Goal: Communication & Community: Answer question/provide support

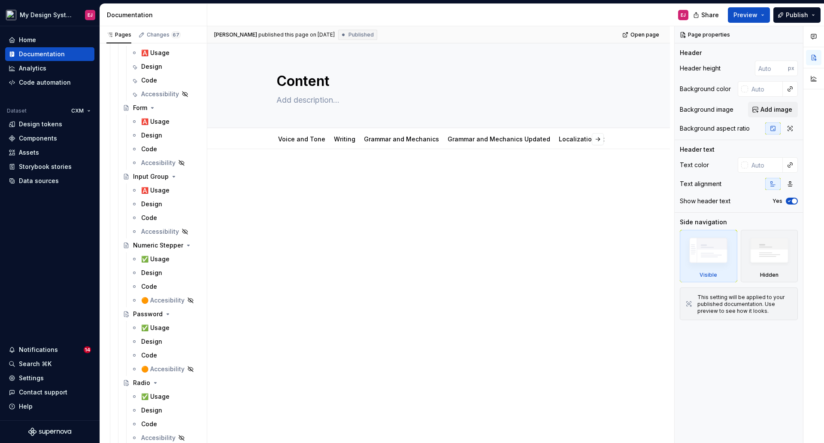
scroll to position [4124, 0]
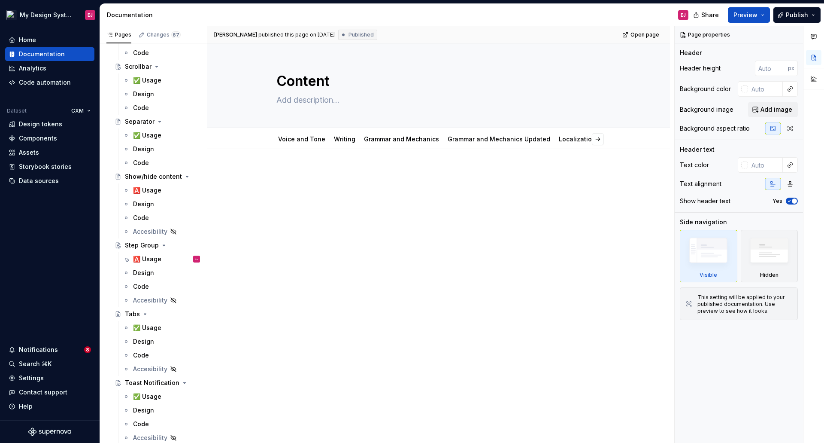
type textarea "*"
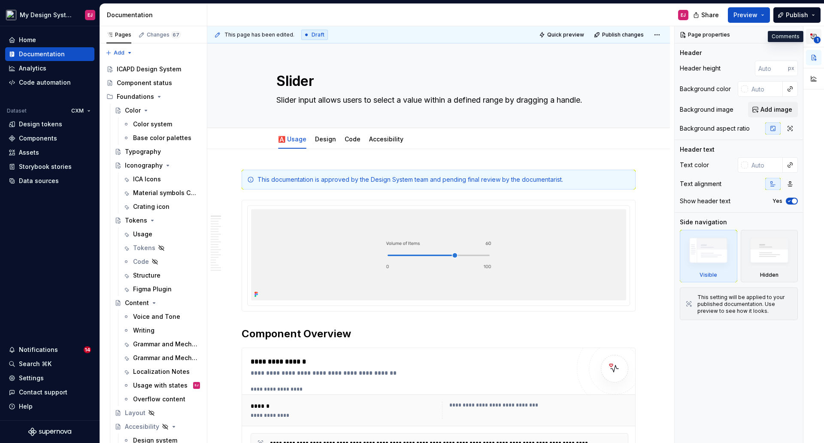
click at [813, 33] on icon "button" at bounding box center [814, 36] width 7 height 7
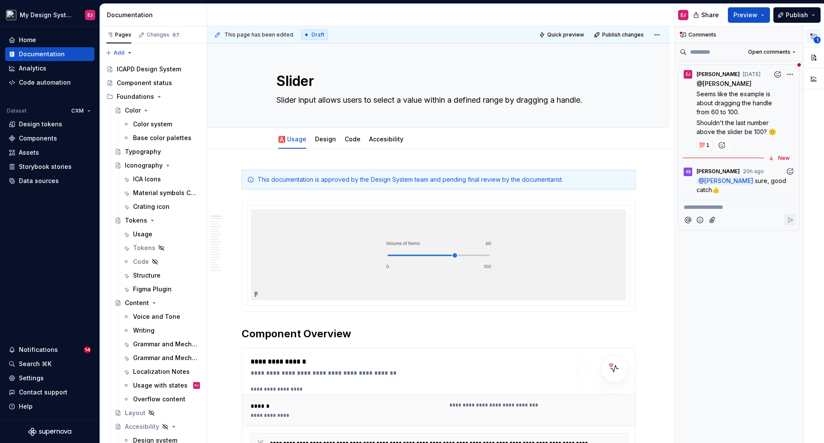
click at [757, 180] on span "sure, good catch👍️" at bounding box center [742, 185] width 91 height 16
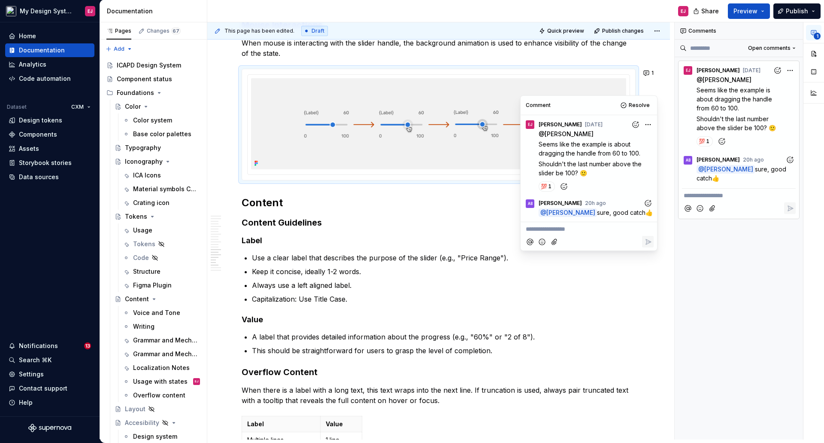
scroll to position [2396, 0]
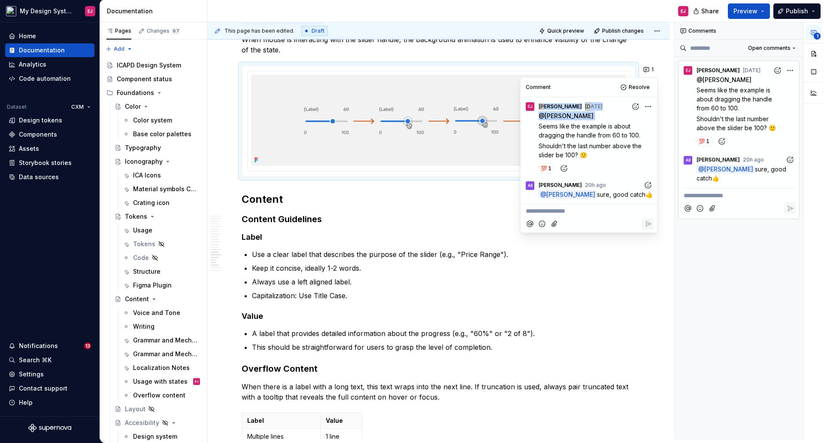
drag, startPoint x: 601, startPoint y: 93, endPoint x: 583, endPoint y: 100, distance: 19.1
click at [610, 110] on div "**********" at bounding box center [589, 155] width 137 height 155
click at [494, 149] on img at bounding box center [438, 120] width 375 height 91
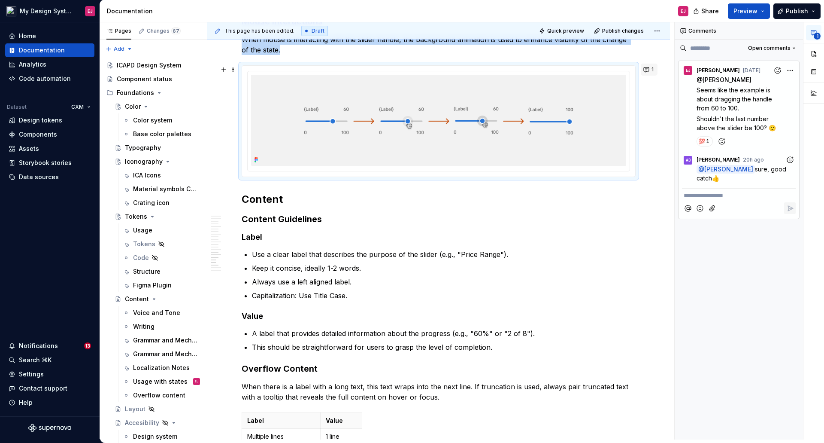
click at [648, 71] on button "1" at bounding box center [649, 70] width 17 height 12
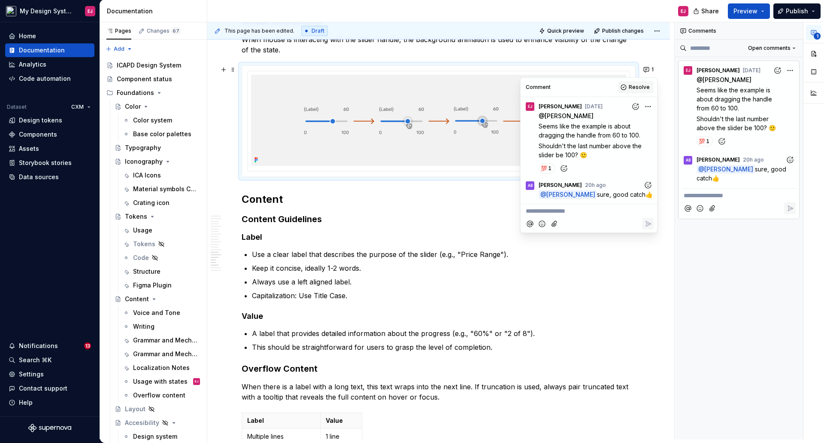
click at [640, 86] on span "Resolve" at bounding box center [639, 87] width 21 height 7
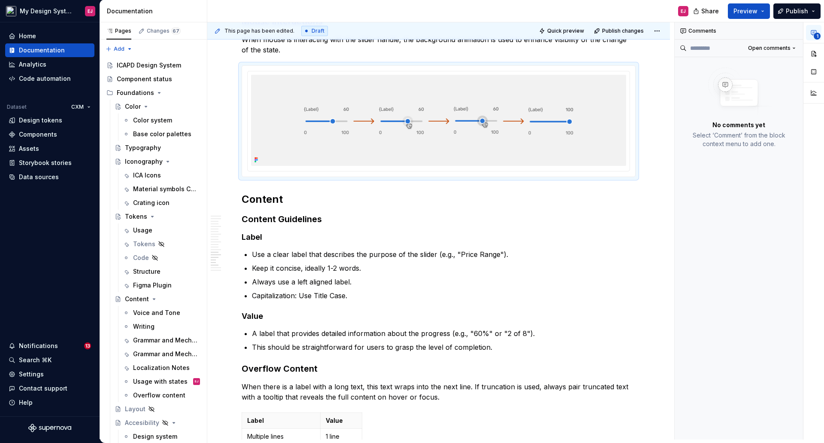
click at [814, 32] on icon "button" at bounding box center [814, 32] width 7 height 7
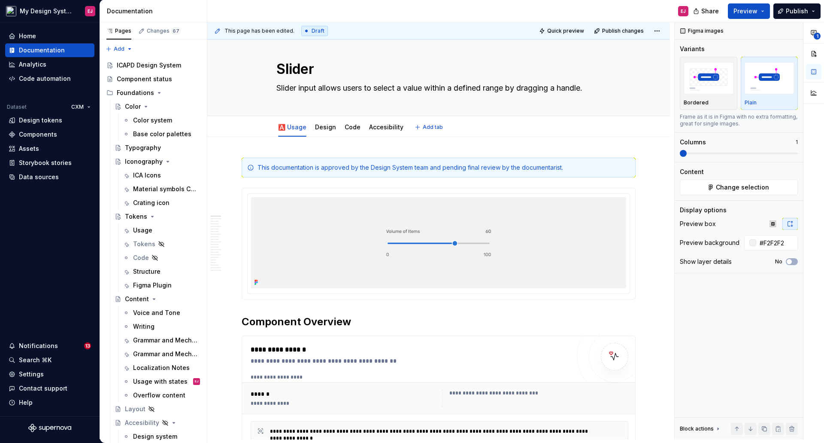
scroll to position [0, 0]
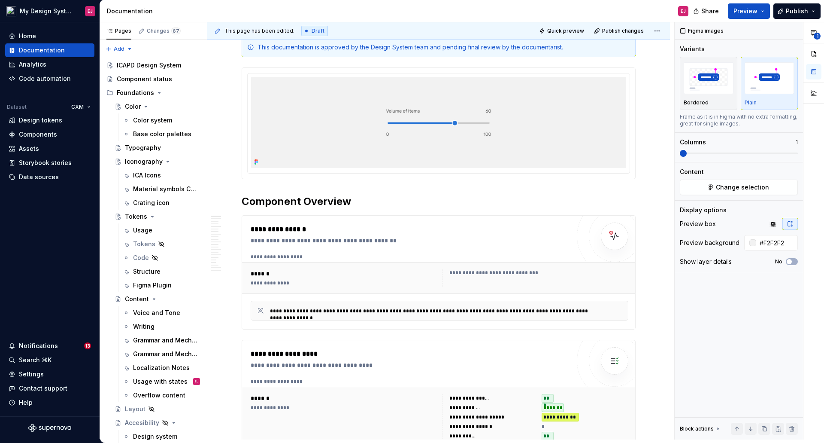
type textarea "*"
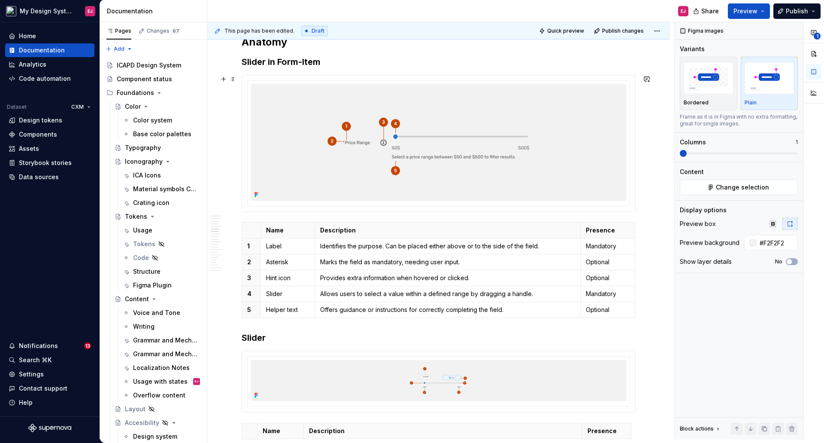
scroll to position [1159, 0]
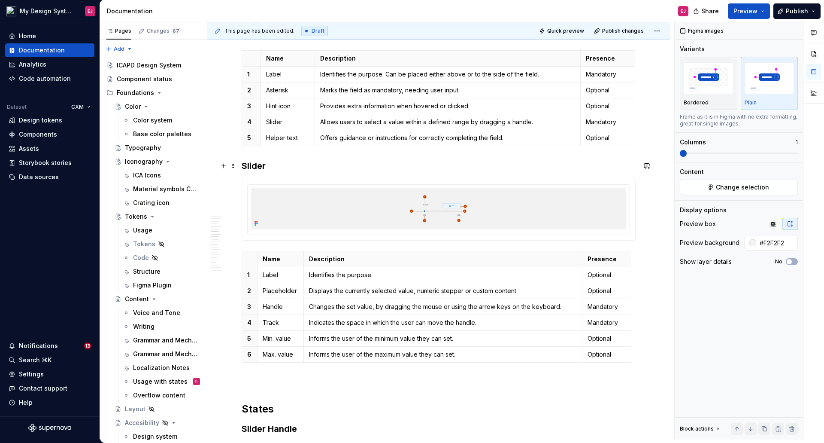
click at [594, 164] on h3 "Slider" at bounding box center [439, 166] width 394 height 12
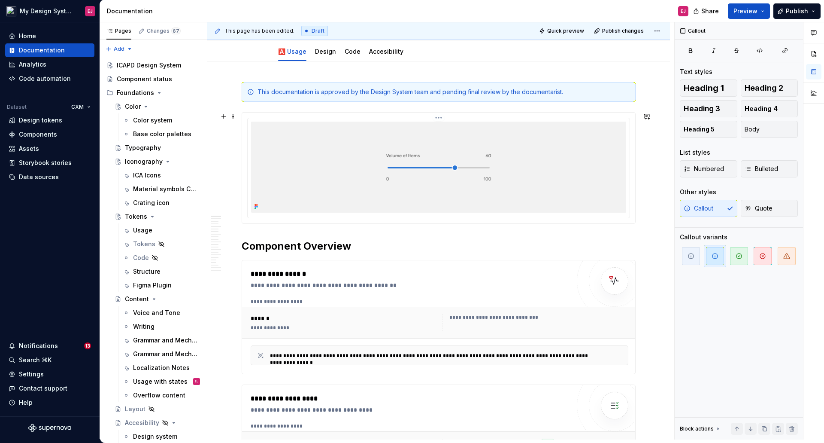
scroll to position [0, 0]
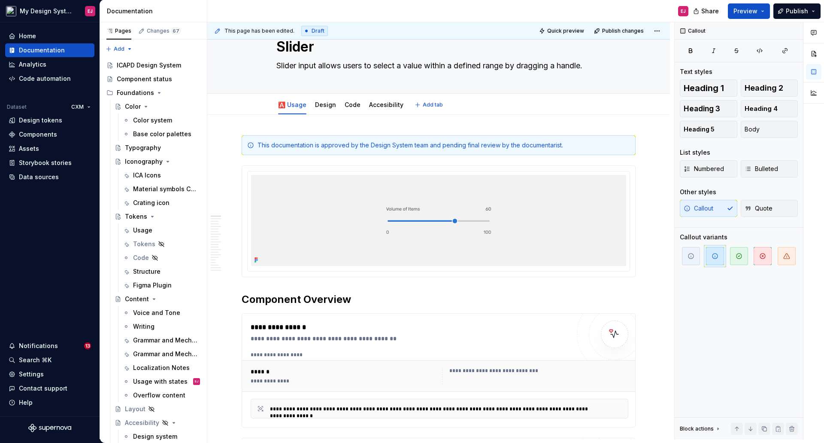
type textarea "*"
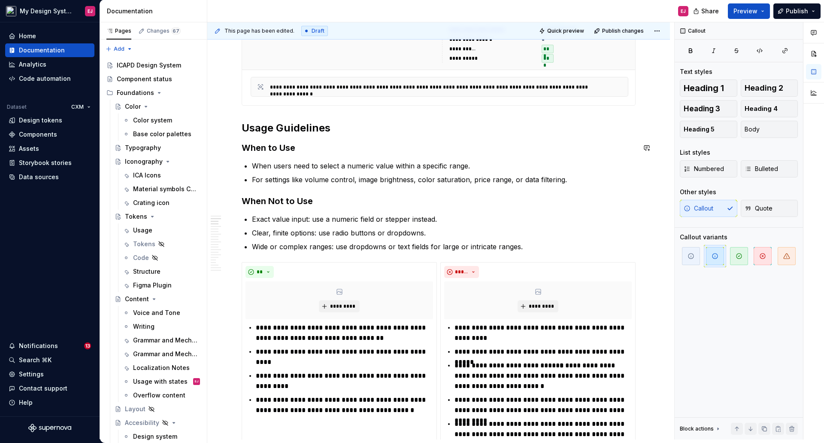
scroll to position [644, 0]
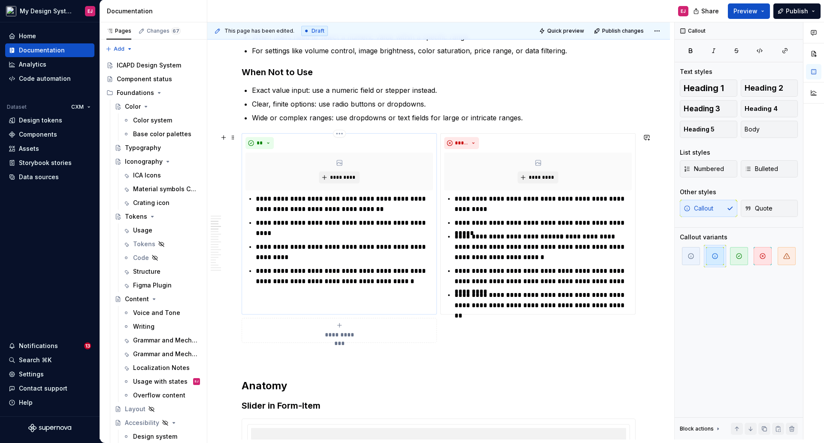
click at [269, 198] on p "**********" at bounding box center [344, 204] width 177 height 21
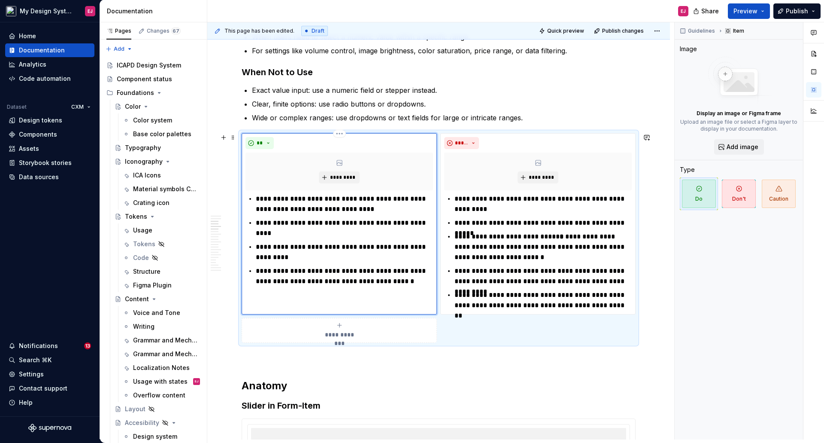
click at [270, 247] on p "**********" at bounding box center [344, 252] width 177 height 21
click at [269, 269] on p "**********" at bounding box center [344, 276] width 177 height 21
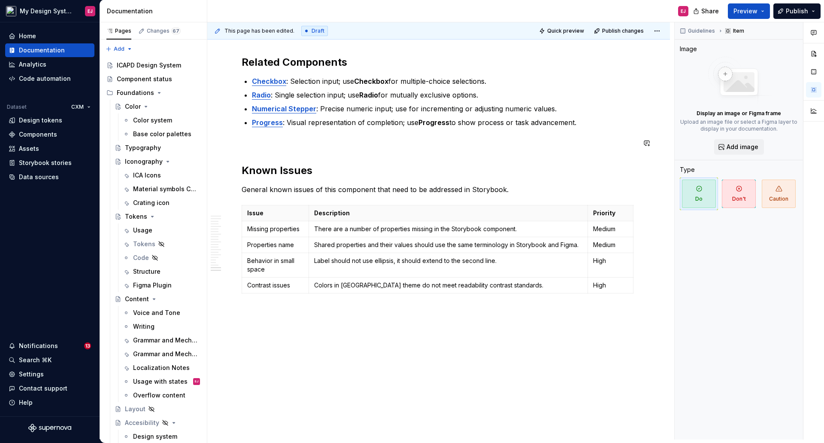
scroll to position [2965, 0]
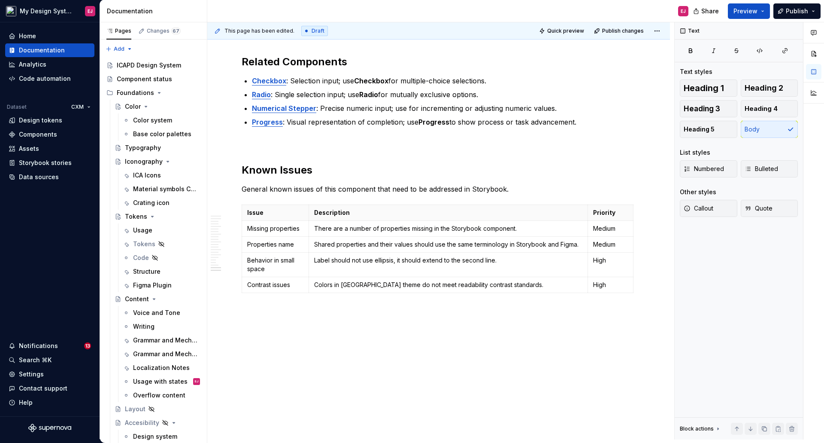
click at [284, 309] on div "**********" at bounding box center [440, 230] width 467 height 417
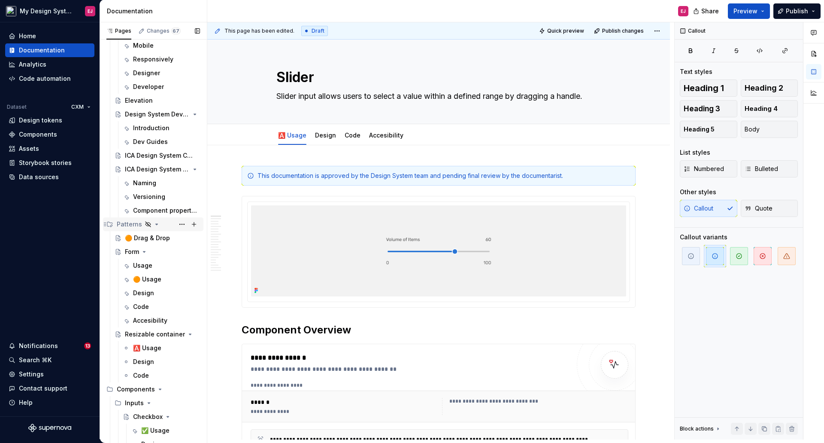
scroll to position [730, 0]
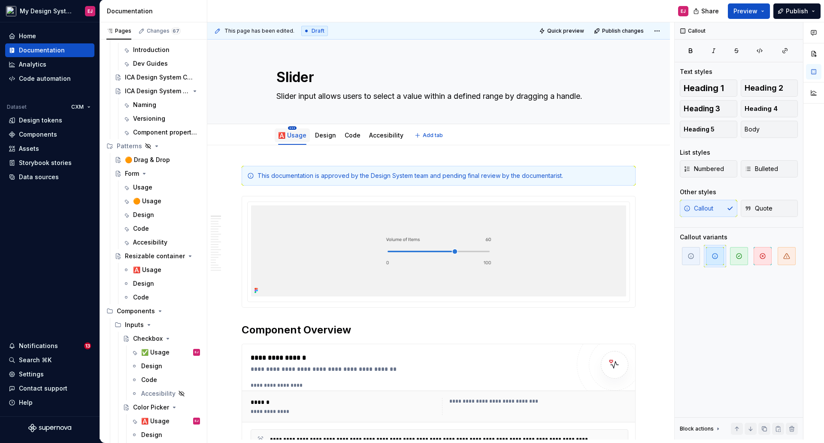
click at [292, 127] on html "My Design System EJ Home Documentation Analytics Code automation Dataset CXM De…" at bounding box center [412, 221] width 824 height 443
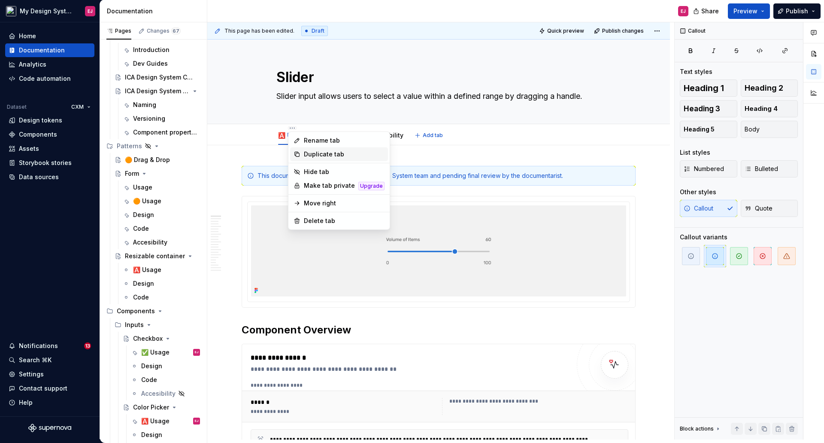
type textarea "*"
click at [324, 139] on div "Rename tab" at bounding box center [344, 140] width 81 height 9
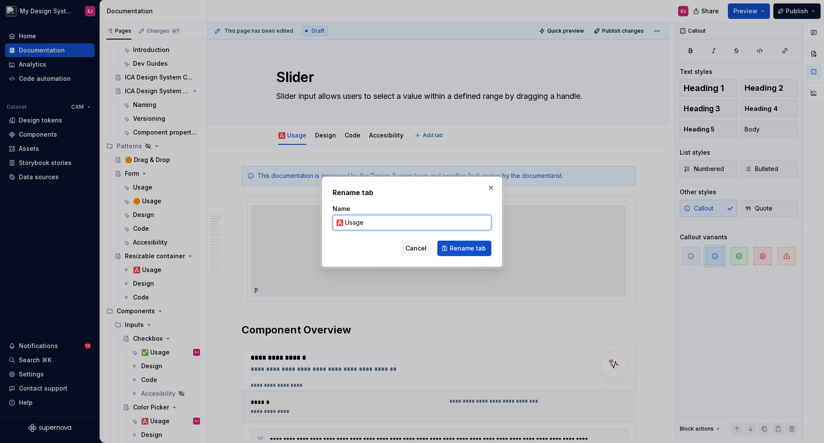
drag, startPoint x: 344, startPoint y: 223, endPoint x: 334, endPoint y: 223, distance: 9.4
click at [334, 223] on input "🅰️ Usage" at bounding box center [412, 222] width 159 height 15
paste input "✅"
type input "✅ Usage"
click at [462, 251] on span "Rename tab" at bounding box center [468, 248] width 36 height 9
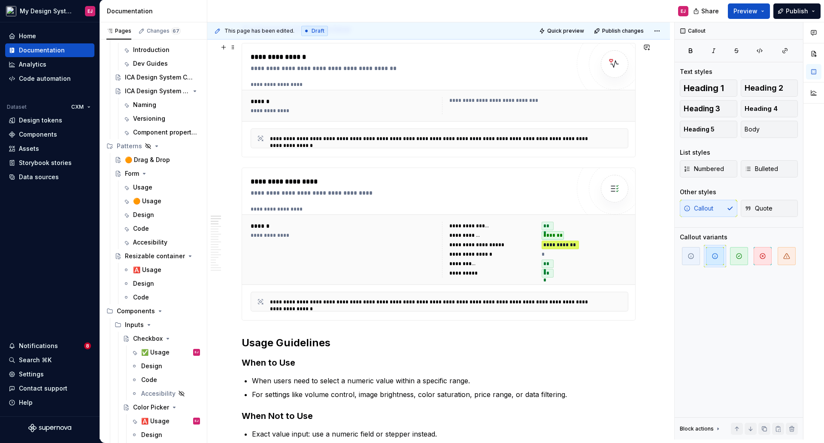
scroll to position [0, 0]
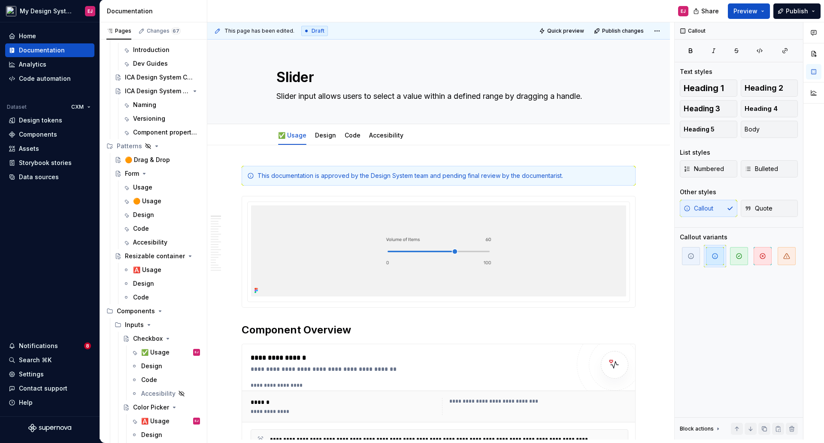
type textarea "*"
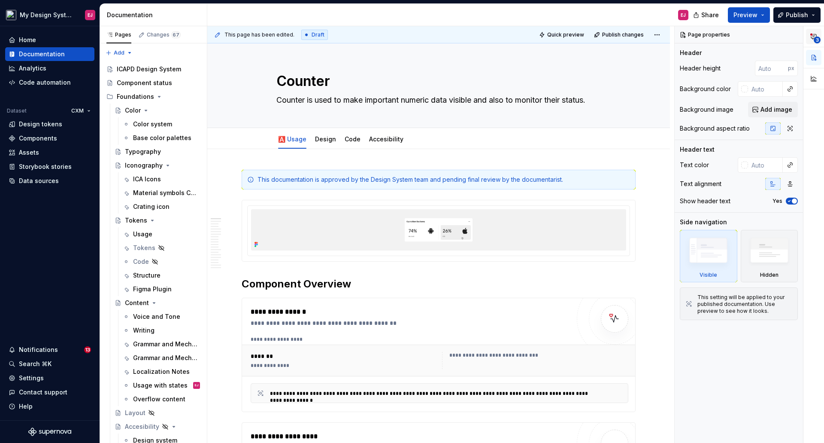
click at [816, 36] on icon "button" at bounding box center [814, 36] width 7 height 7
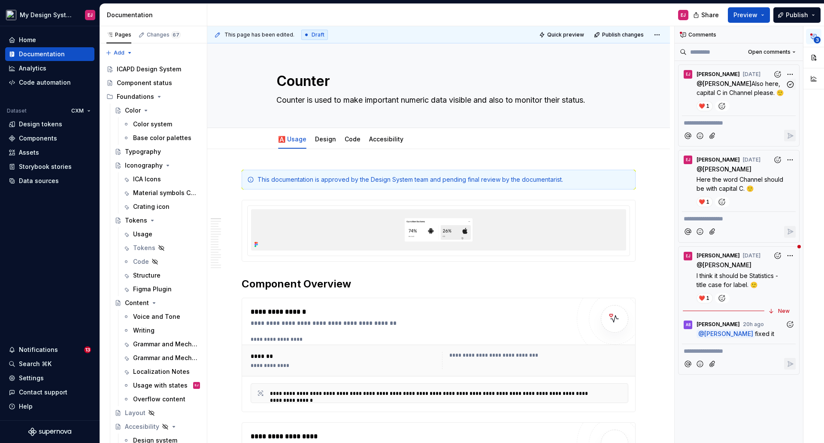
click at [719, 87] on p "@ Alina Burlaka Also here, capital C in Channel please. 🙂" at bounding box center [741, 88] width 89 height 18
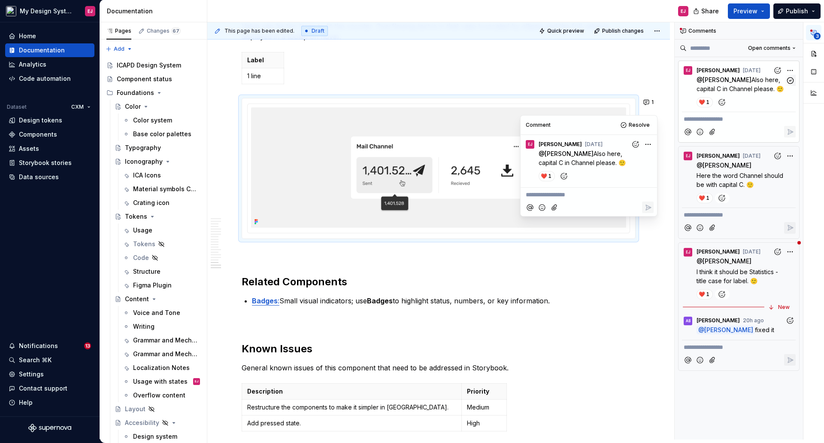
scroll to position [2687, 0]
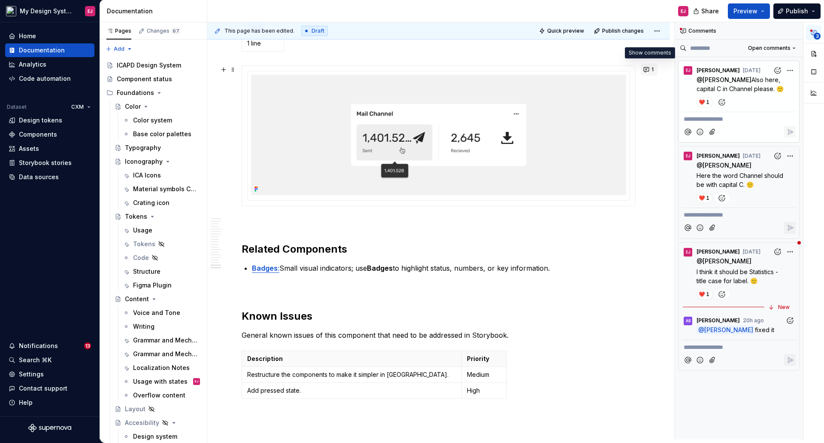
click at [646, 70] on button "1" at bounding box center [649, 70] width 17 height 12
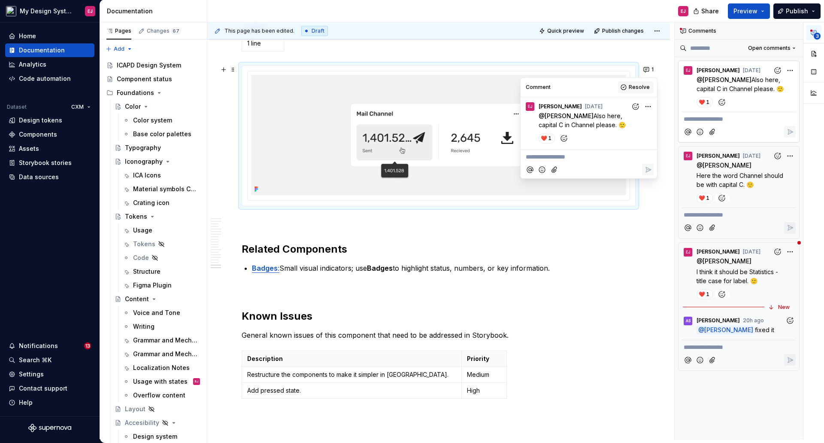
click at [641, 87] on span "Resolve" at bounding box center [639, 87] width 21 height 7
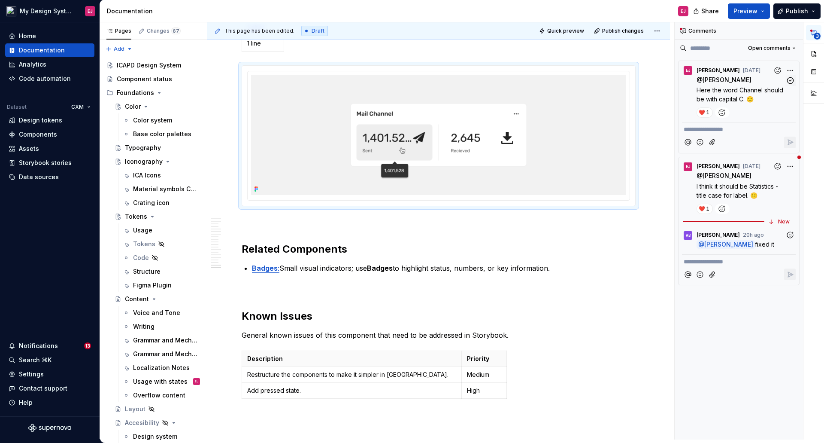
click at [711, 85] on p "Here the word Channel should be with capital C. 🙂" at bounding box center [741, 94] width 89 height 18
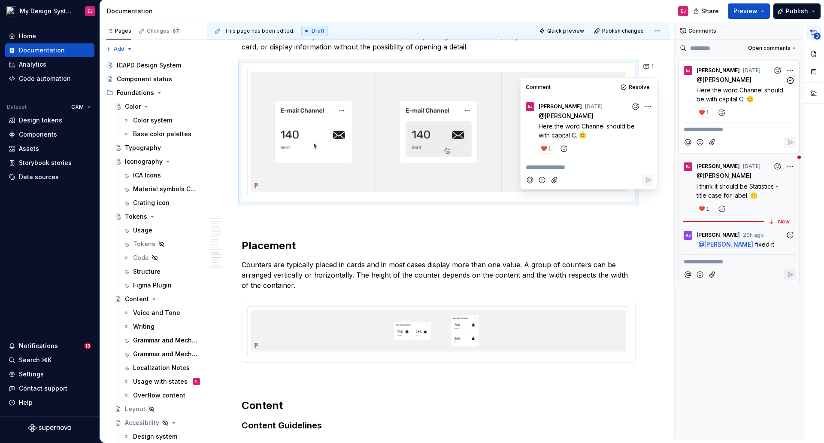
scroll to position [2147, 0]
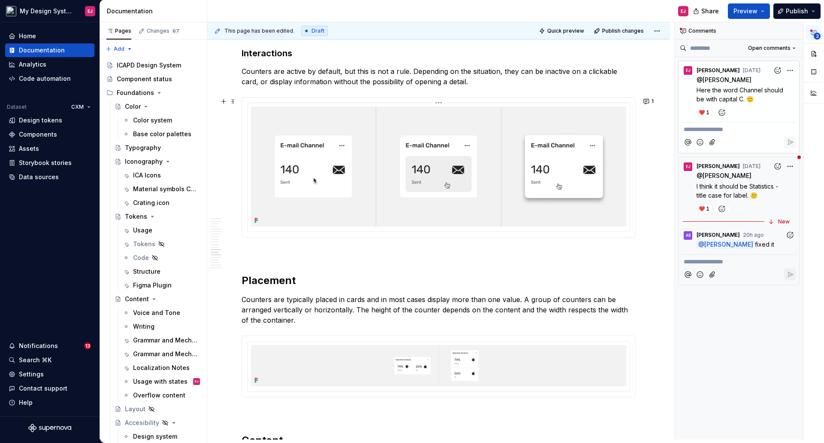
scroll to position [2061, 0]
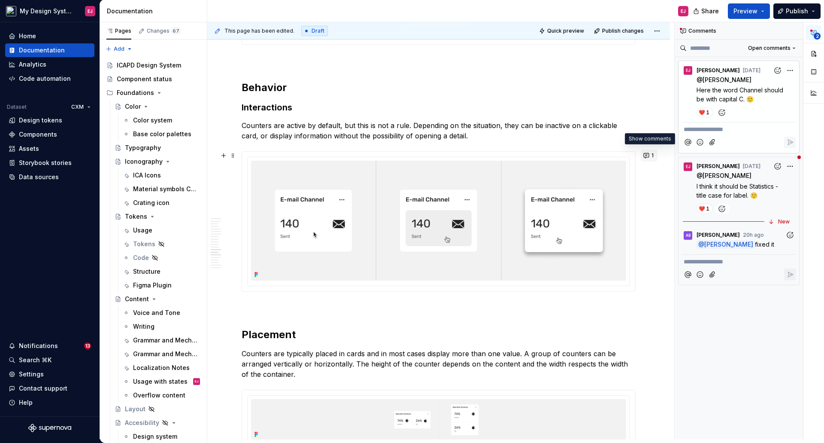
click at [650, 152] on button "1" at bounding box center [649, 155] width 17 height 12
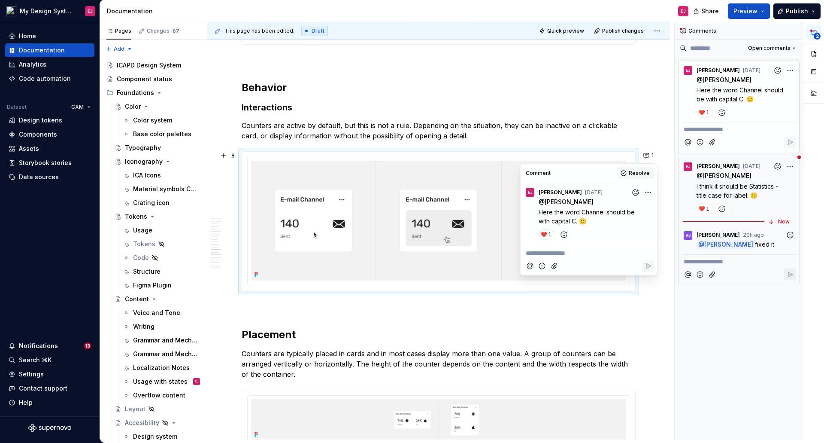
click at [644, 170] on span "Resolve" at bounding box center [639, 173] width 21 height 7
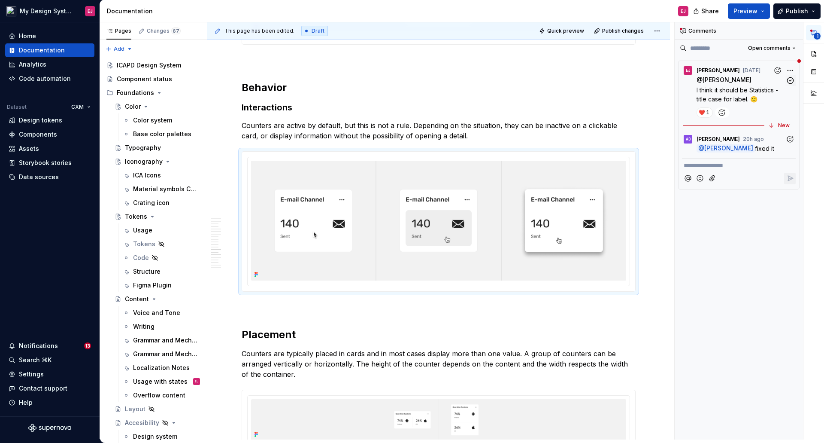
click at [714, 73] on span "[PERSON_NAME]" at bounding box center [718, 70] width 43 height 7
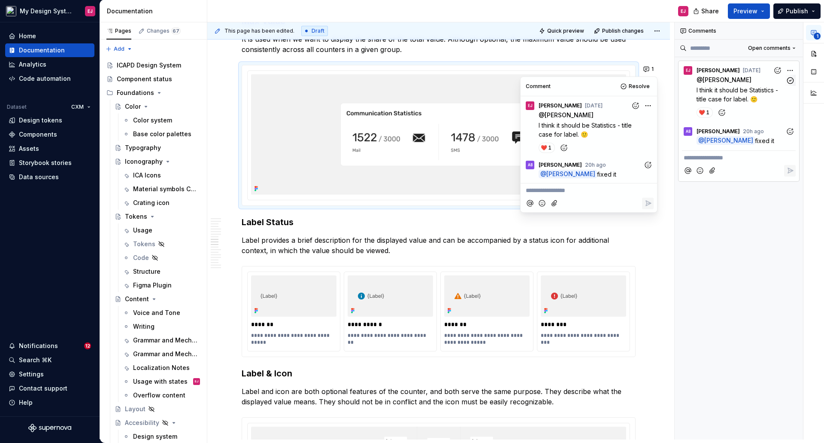
scroll to position [1515, 0]
click at [504, 219] on h3 "Label Status" at bounding box center [439, 222] width 394 height 12
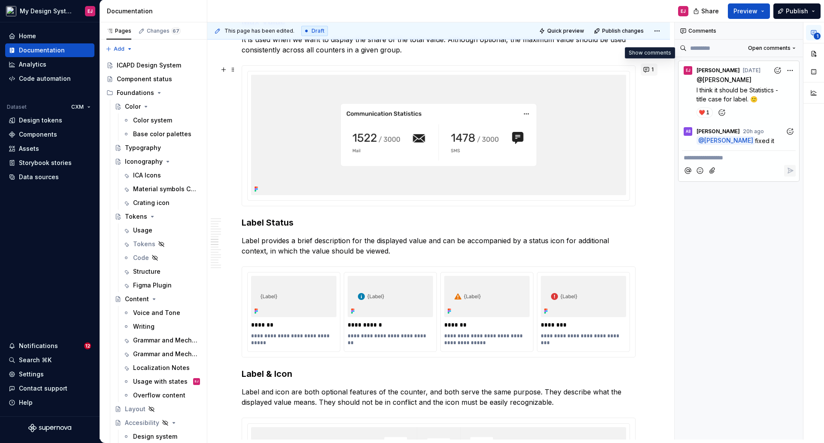
click at [646, 68] on button "1" at bounding box center [649, 70] width 17 height 12
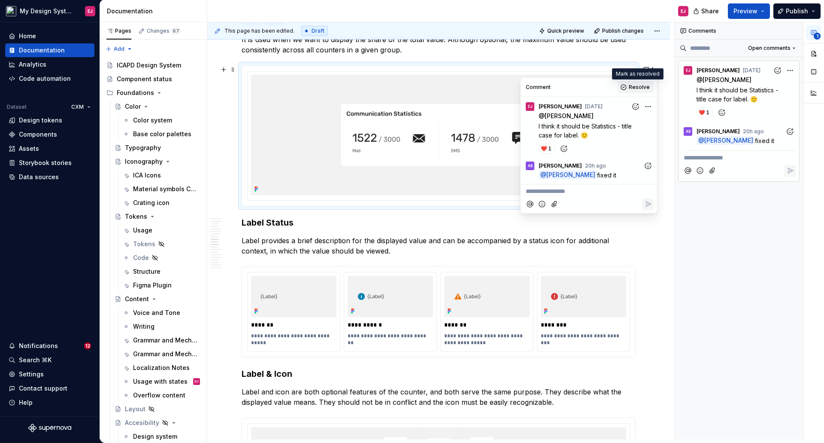
click at [640, 86] on span "Resolve" at bounding box center [639, 87] width 21 height 7
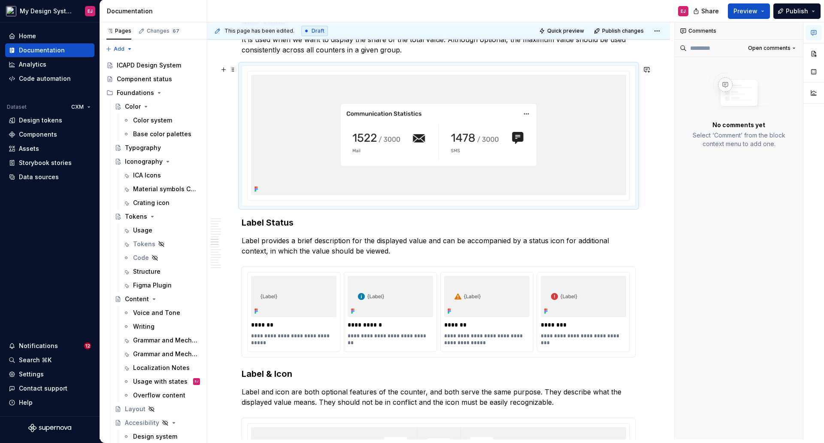
click at [658, 158] on div "**********" at bounding box center [438, 183] width 463 height 3107
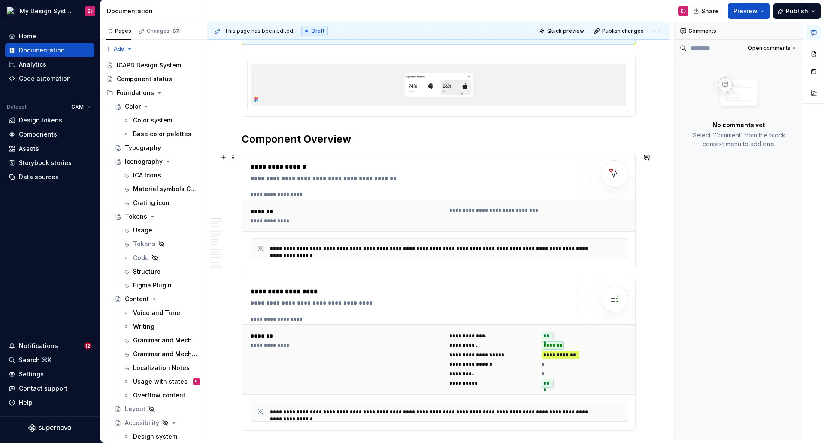
scroll to position [0, 0]
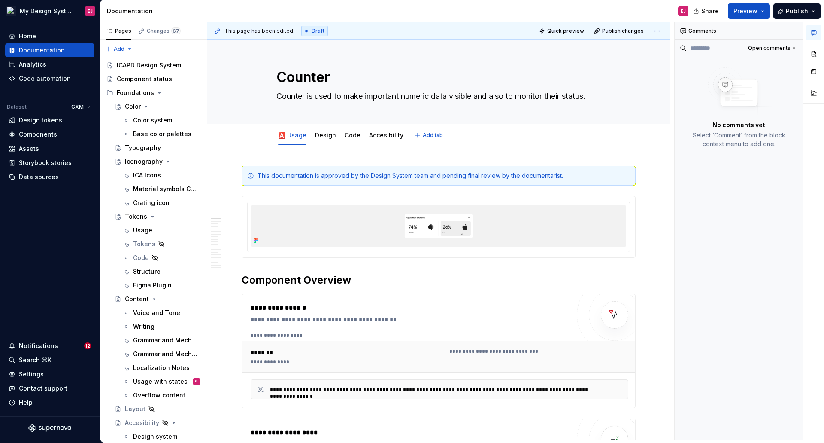
type textarea "*"
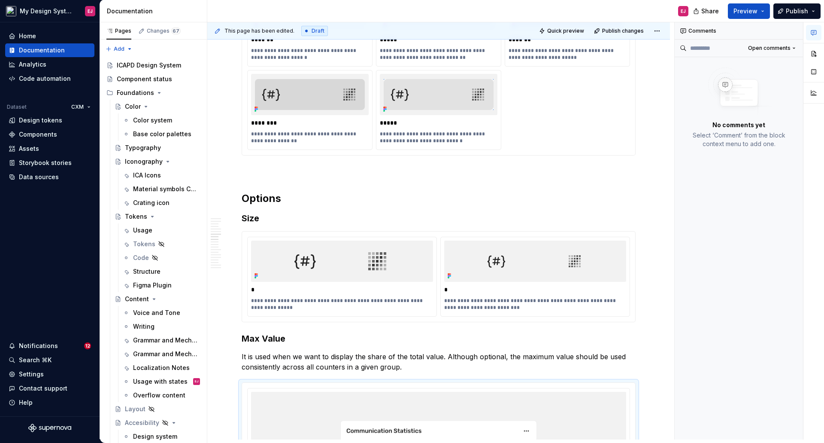
scroll to position [1202, 0]
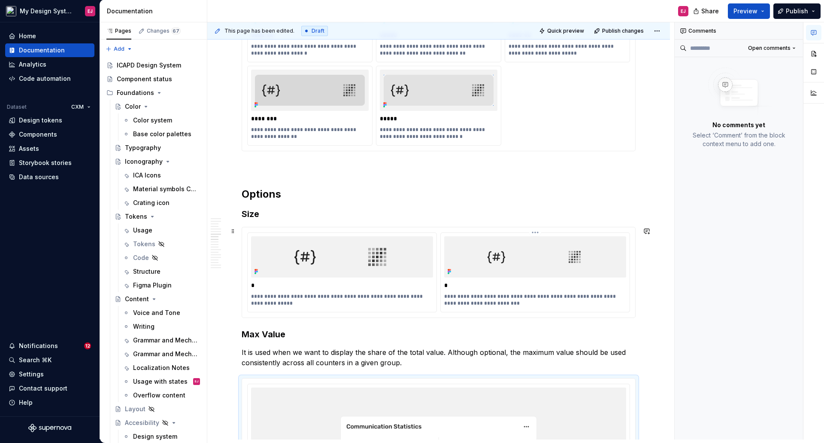
click at [447, 285] on p "*" at bounding box center [535, 285] width 182 height 9
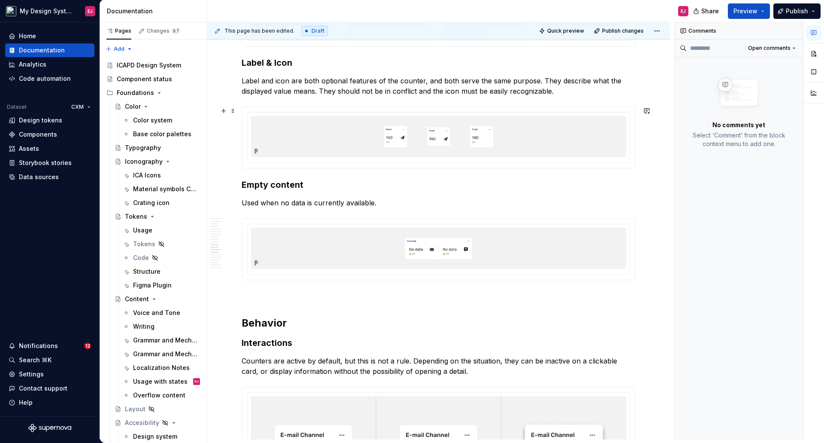
scroll to position [1846, 0]
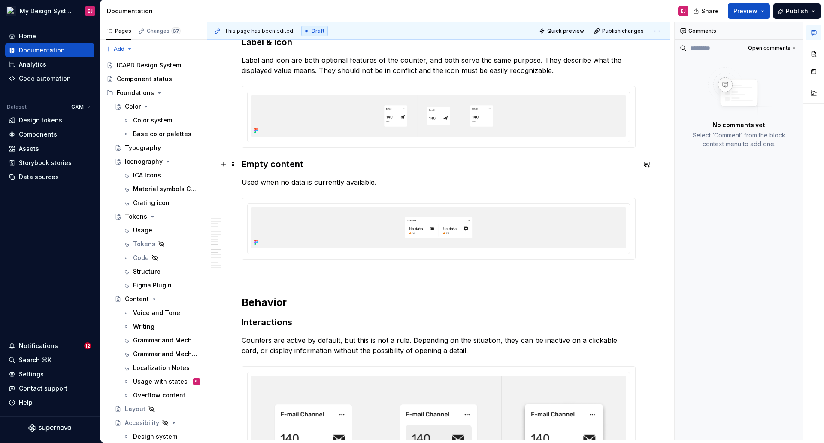
drag, startPoint x: 275, startPoint y: 164, endPoint x: 276, endPoint y: 168, distance: 4.7
click at [275, 166] on h3 "Empty content" at bounding box center [439, 164] width 394 height 12
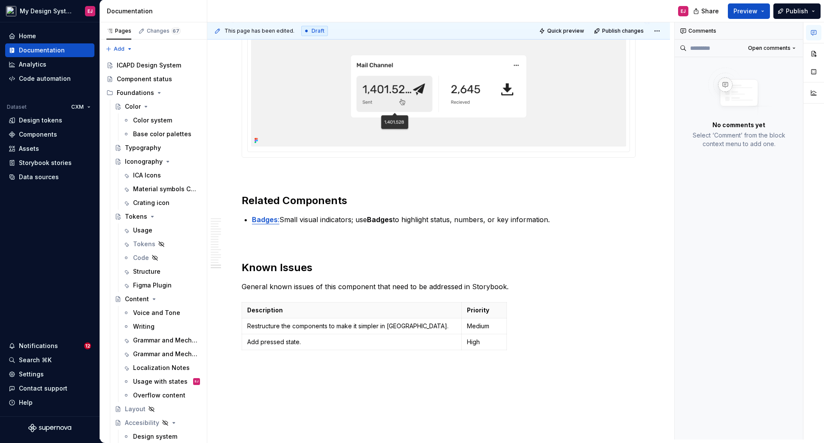
scroll to position [2748, 0]
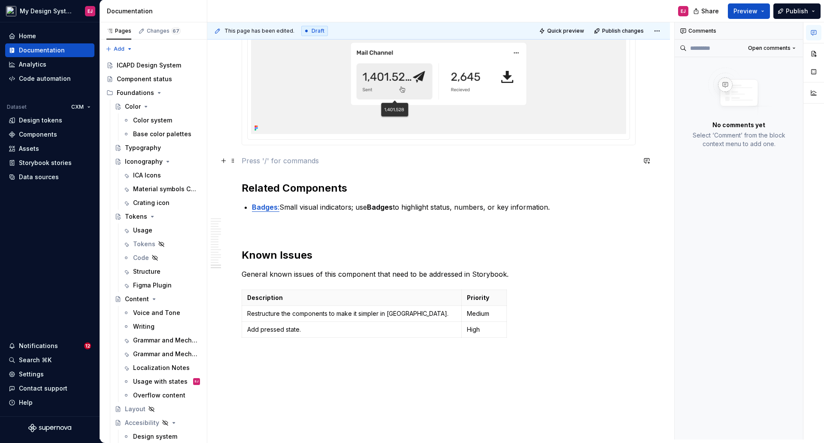
click at [427, 163] on p at bounding box center [439, 160] width 394 height 10
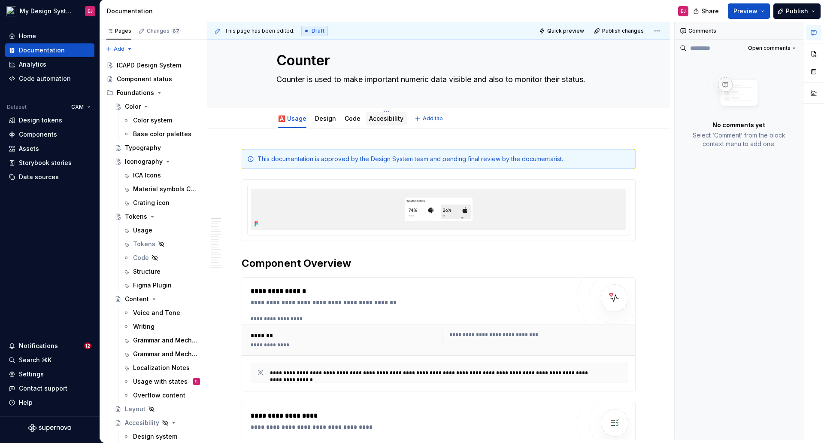
scroll to position [0, 0]
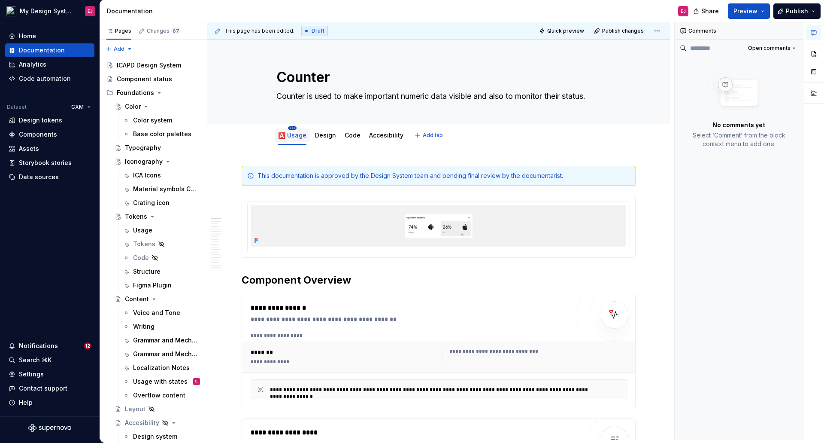
click at [292, 128] on html "My Design System EJ Home Documentation Analytics Code automation Dataset CXM De…" at bounding box center [412, 221] width 824 height 443
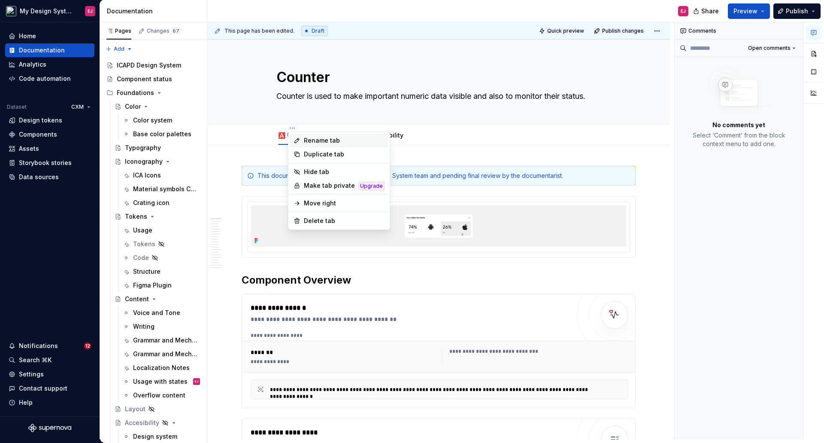
type textarea "*"
click at [310, 140] on div "Rename tab" at bounding box center [344, 140] width 81 height 9
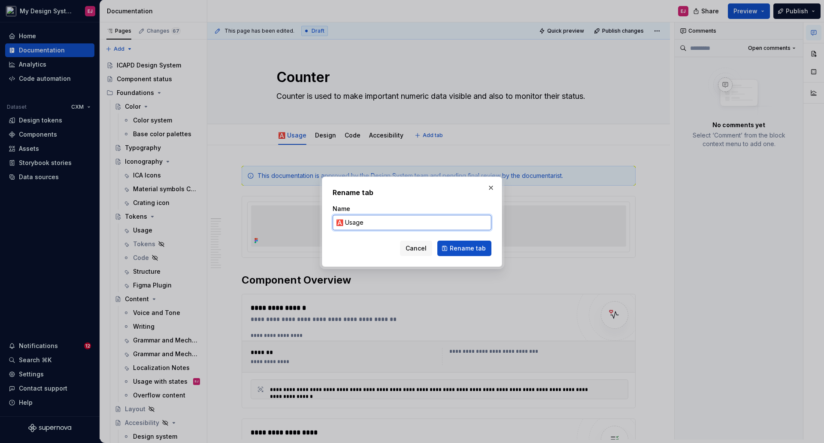
drag, startPoint x: 342, startPoint y: 222, endPoint x: 328, endPoint y: 222, distance: 13.7
click at [328, 222] on div "Rename tab Name 🅰️ Usage Cancel Rename tab" at bounding box center [412, 221] width 180 height 90
paste input "✅"
type input "✅ Usage"
click at [469, 245] on span "Rename tab" at bounding box center [468, 248] width 36 height 9
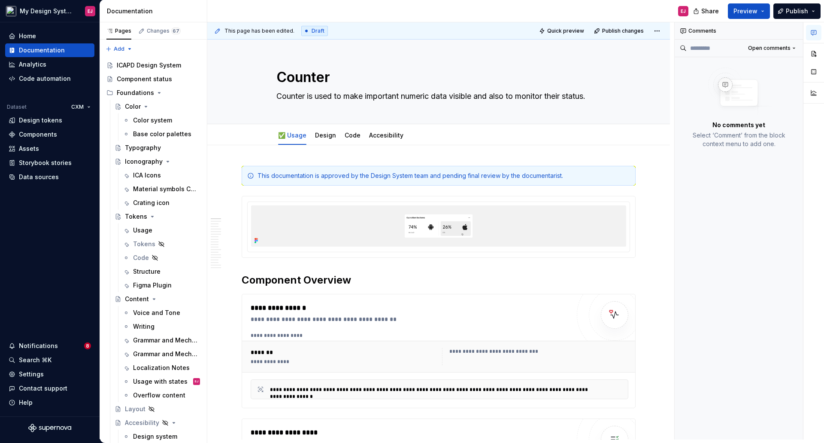
type textarea "*"
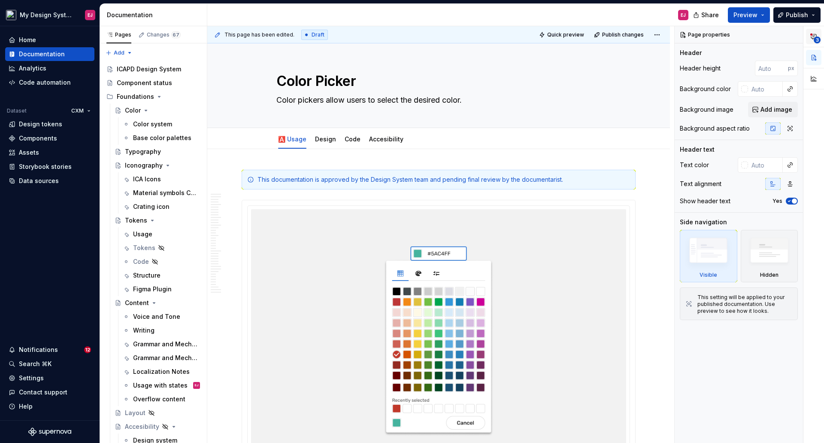
click at [817, 34] on icon "button" at bounding box center [814, 36] width 7 height 7
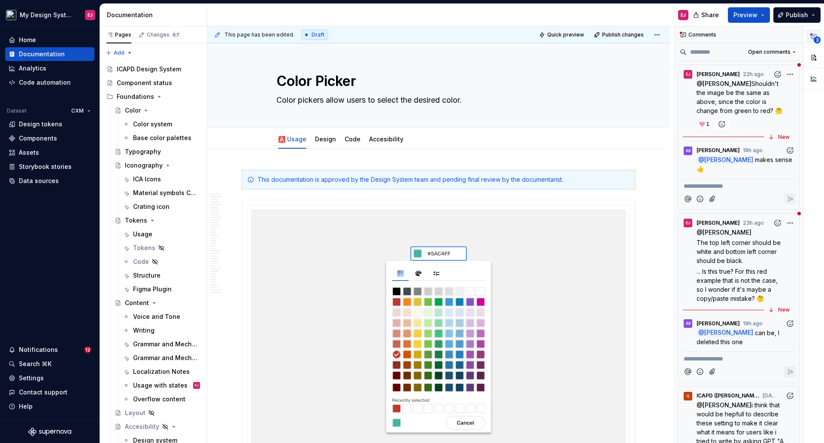
type textarea "*"
click at [742, 91] on span "Shouldn't the image be the same as above, since the color is change from green …" at bounding box center [740, 97] width 86 height 34
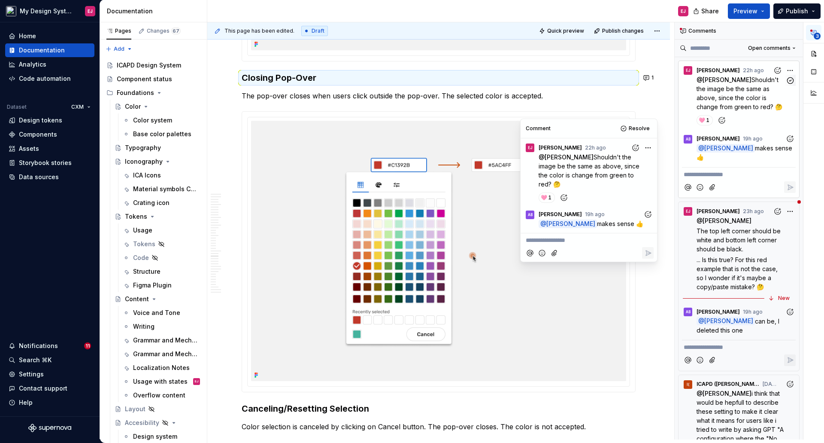
scroll to position [6099, 0]
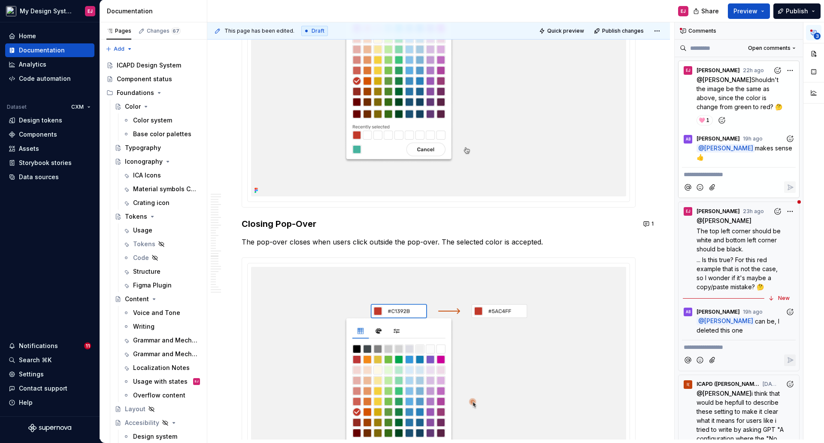
scroll to position [5970, 0]
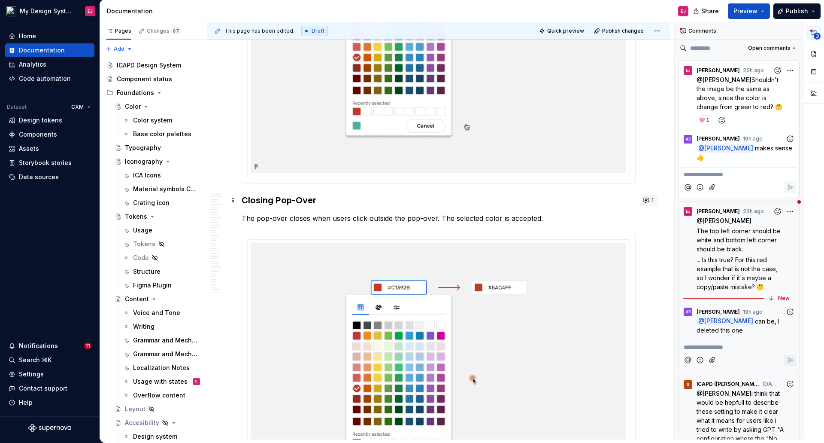
click at [647, 202] on button "1" at bounding box center [649, 200] width 17 height 12
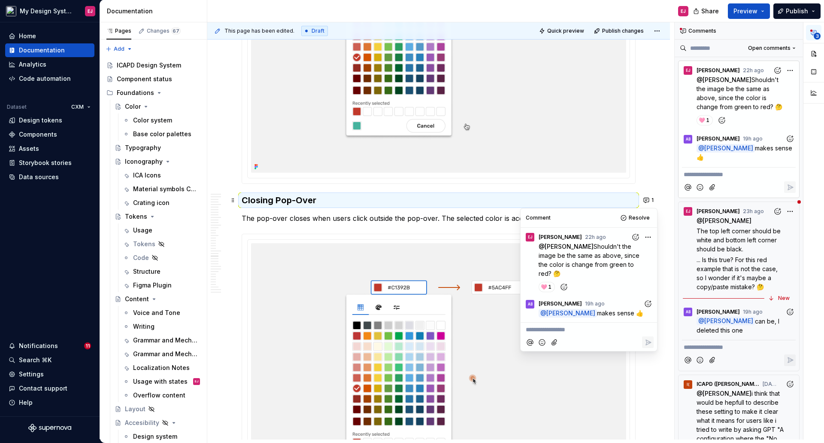
click at [576, 333] on p "**********" at bounding box center [589, 329] width 126 height 9
click at [527, 340] on icon "Mention someone" at bounding box center [530, 342] width 6 height 6
click at [551, 294] on span "[PERSON_NAME]" at bounding box center [555, 294] width 49 height 9
click at [541, 352] on icon "Add emoji" at bounding box center [542, 352] width 2 height 2
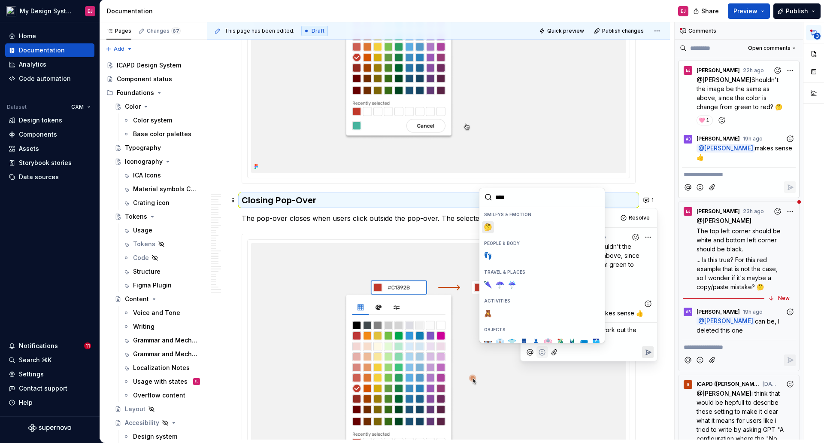
click at [489, 225] on span "🤔" at bounding box center [488, 227] width 7 height 9
type input "****"
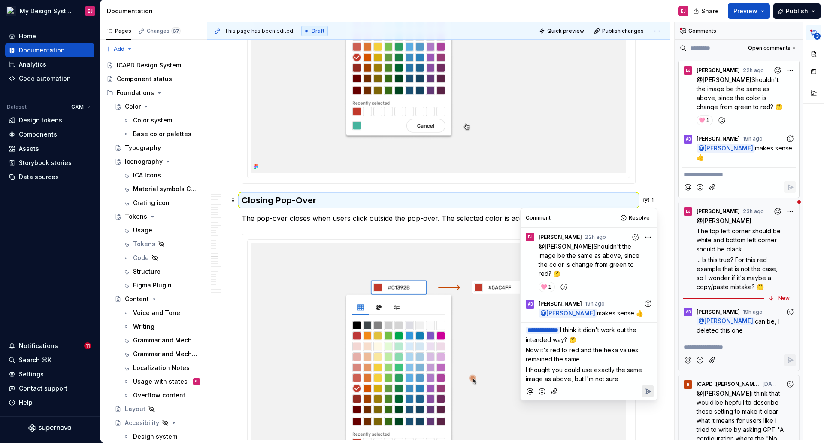
click at [541, 390] on icon "Add emoji" at bounding box center [542, 391] width 9 height 9
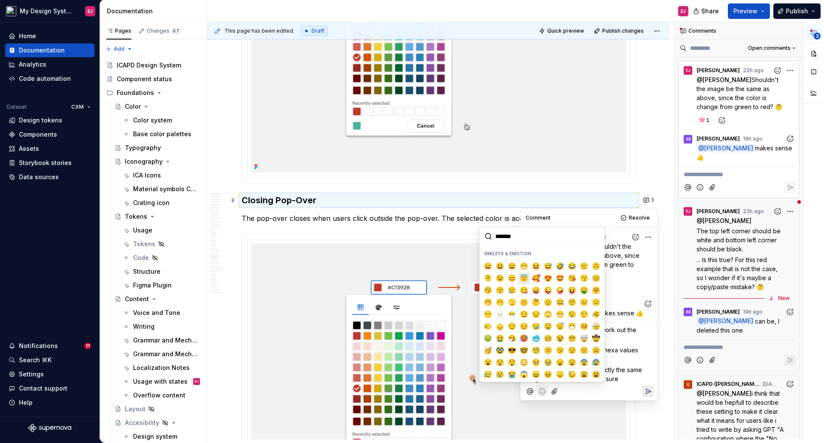
click at [525, 276] on span "😇" at bounding box center [524, 278] width 7 height 9
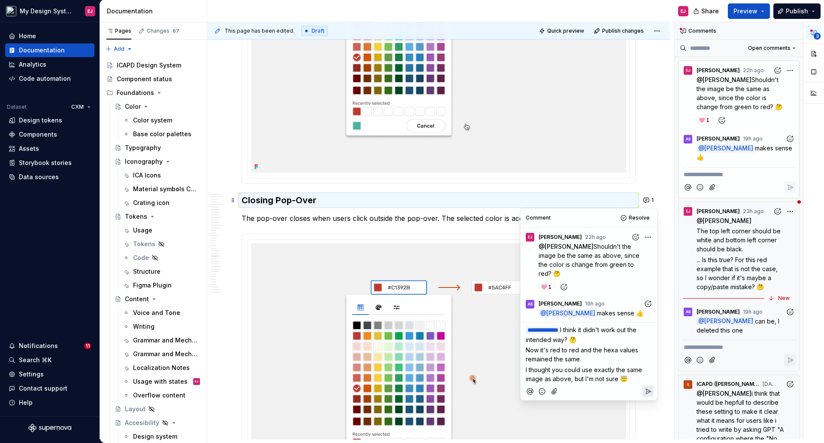
click at [651, 387] on icon "Reply" at bounding box center [648, 391] width 9 height 9
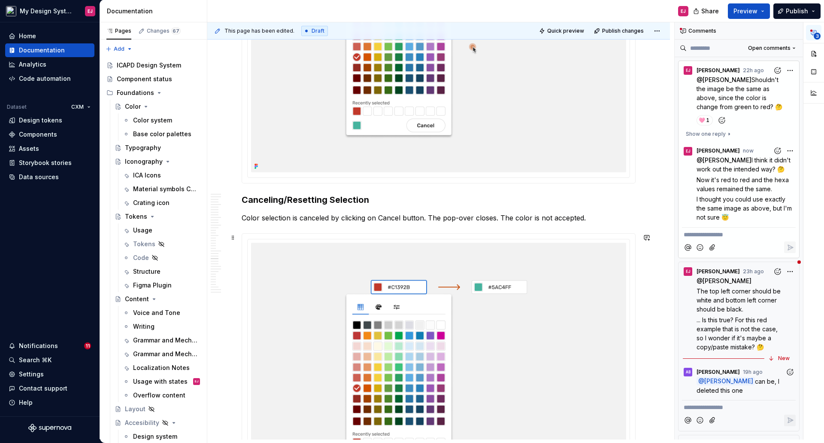
scroll to position [6314, 0]
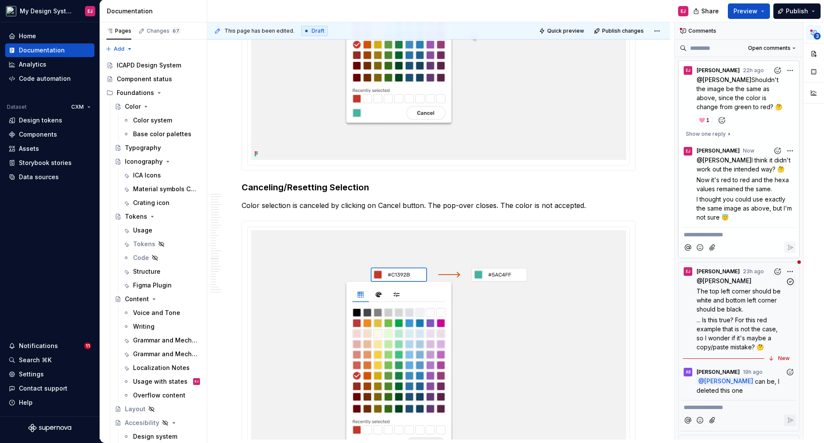
click at [728, 300] on span "The top left corner should be white and bottom left corner should be black." at bounding box center [740, 299] width 86 height 25
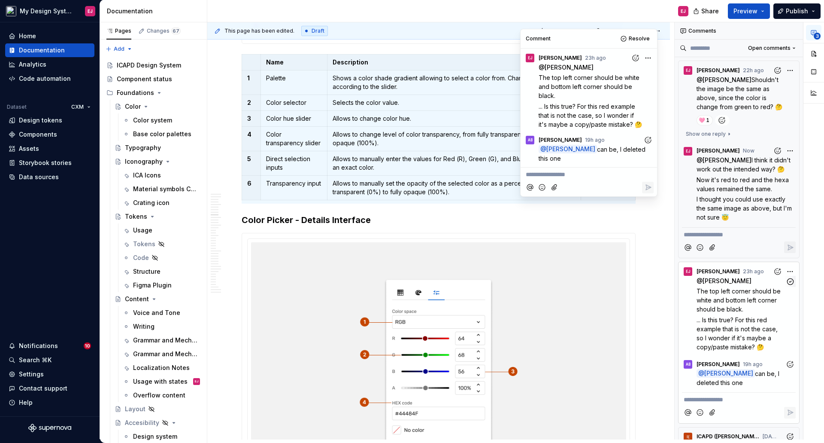
scroll to position [2299, 0]
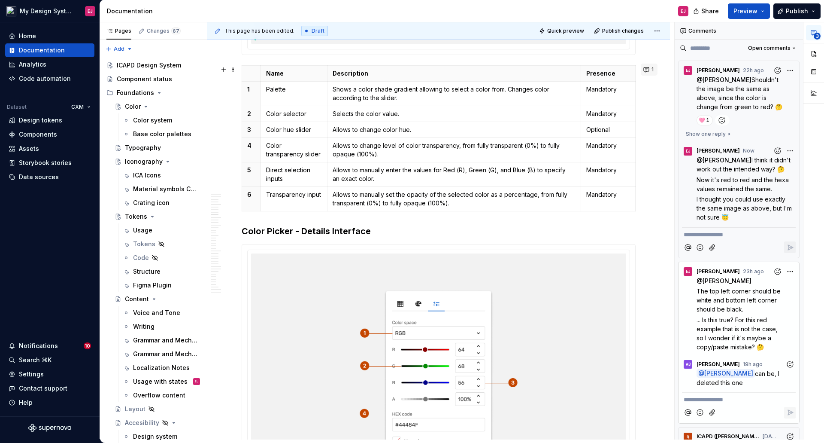
click at [647, 71] on button "1" at bounding box center [649, 70] width 17 height 12
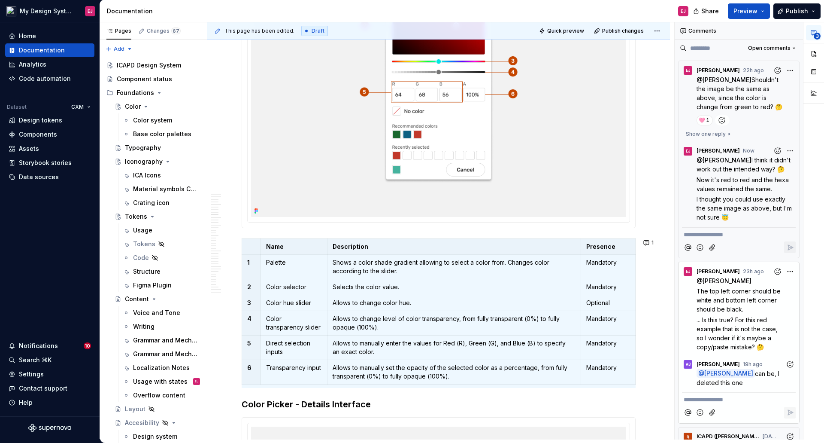
scroll to position [2127, 0]
click at [646, 243] on button "1" at bounding box center [649, 241] width 17 height 12
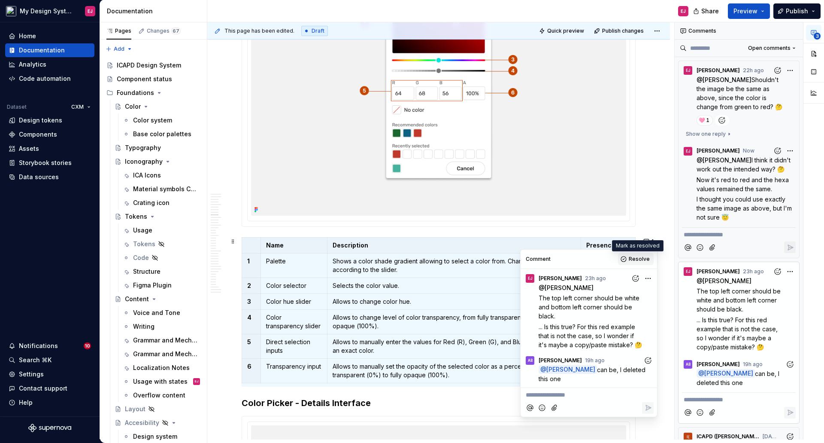
click at [635, 261] on span "Resolve" at bounding box center [639, 258] width 21 height 7
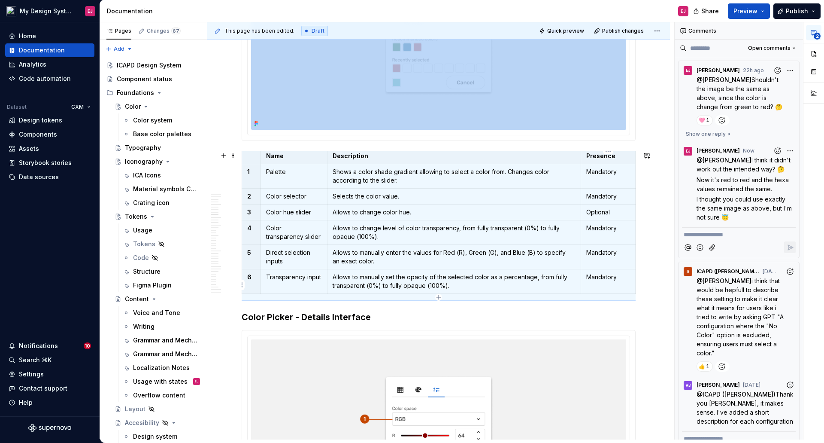
scroll to position [0, 0]
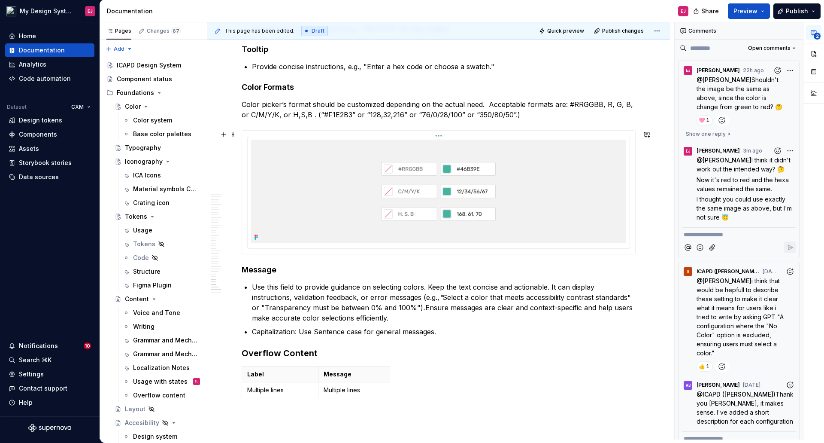
scroll to position [7470, 0]
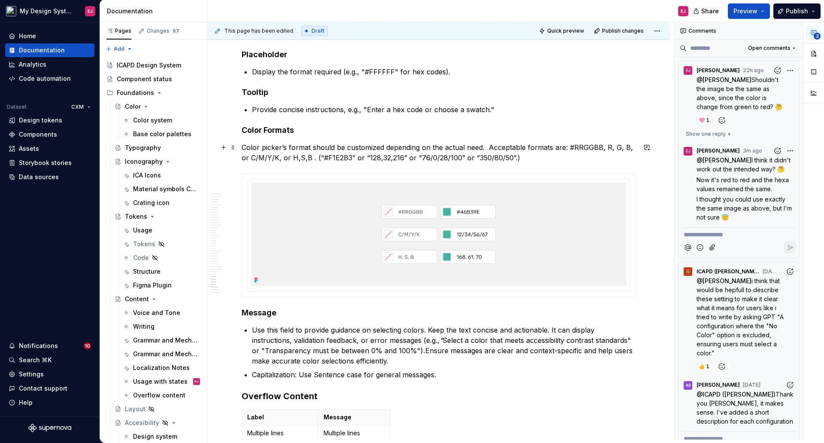
click at [242, 145] on p "Color picker’s format should be customized depending on the actual need. Accept…" at bounding box center [439, 152] width 394 height 21
click at [815, 52] on button "button" at bounding box center [813, 53] width 15 height 15
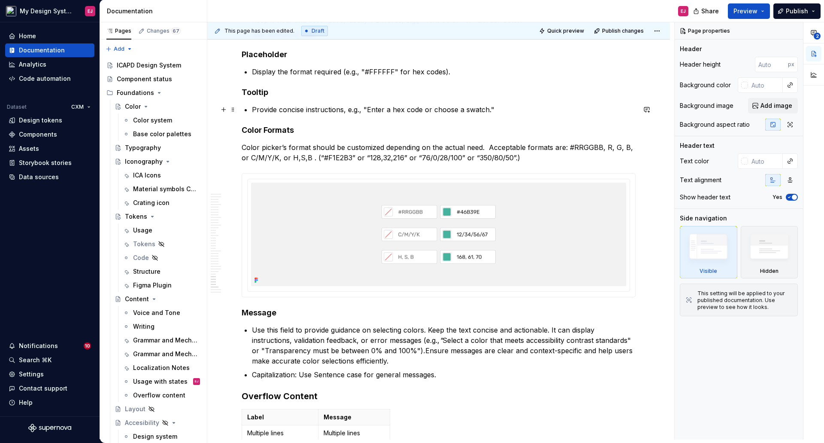
click at [326, 110] on p "Provide concise instructions, e.g., "Enter a hex code or choose a swatch."" at bounding box center [444, 109] width 384 height 10
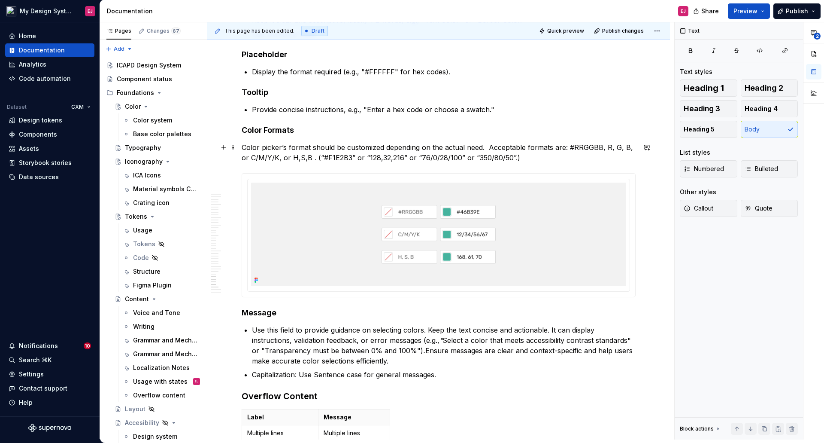
click at [499, 148] on p "Color picker’s format should be customized depending on the actual need. Accept…" at bounding box center [439, 152] width 394 height 21
click at [752, 166] on span "Bulleted" at bounding box center [761, 168] width 33 height 9
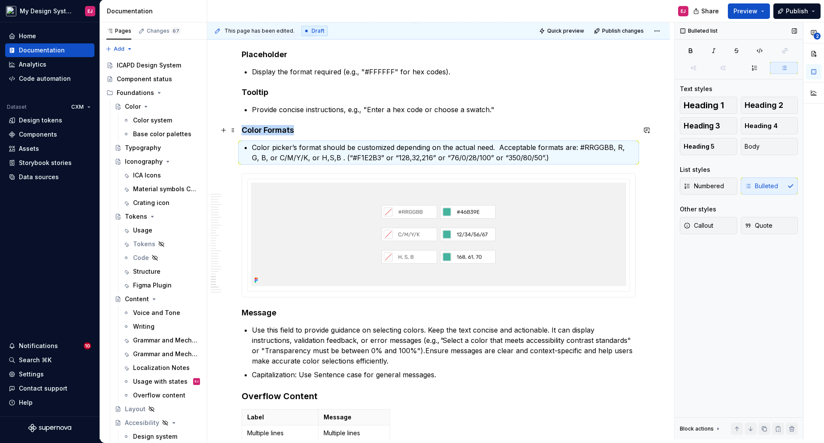
click at [382, 126] on h4 "Color Formats" at bounding box center [439, 130] width 394 height 10
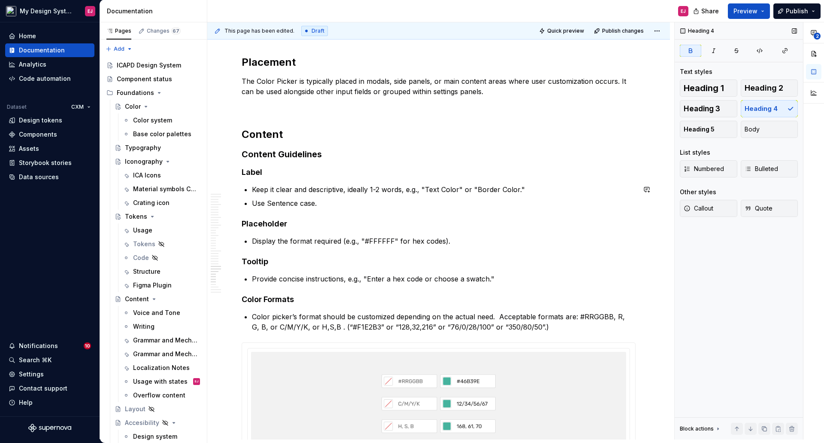
scroll to position [7256, 0]
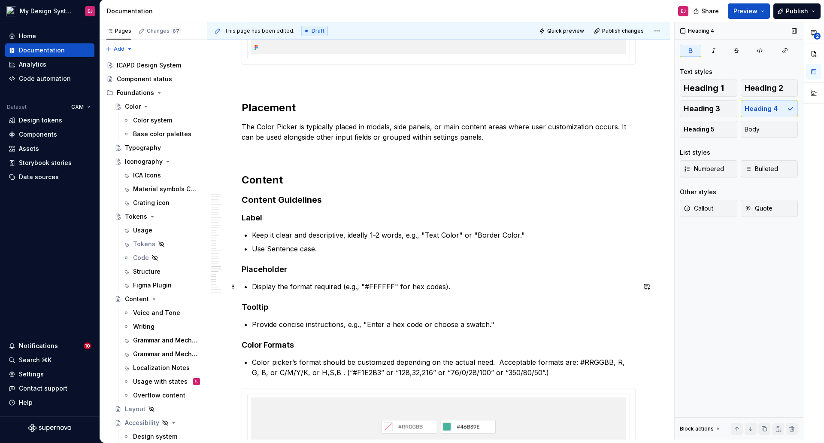
drag, startPoint x: 253, startPoint y: 285, endPoint x: 261, endPoint y: 307, distance: 23.0
click at [253, 285] on p "Display the format required (e.g., "#FFFFFF" for hex codes)." at bounding box center [444, 286] width 384 height 10
click at [252, 325] on p "Provide concise instructions, e.g., "Enter a hex code or choose a swatch."" at bounding box center [444, 324] width 384 height 10
click at [252, 362] on p "Color picker’s format should be customized depending on the actual need. Accept…" at bounding box center [444, 367] width 384 height 21
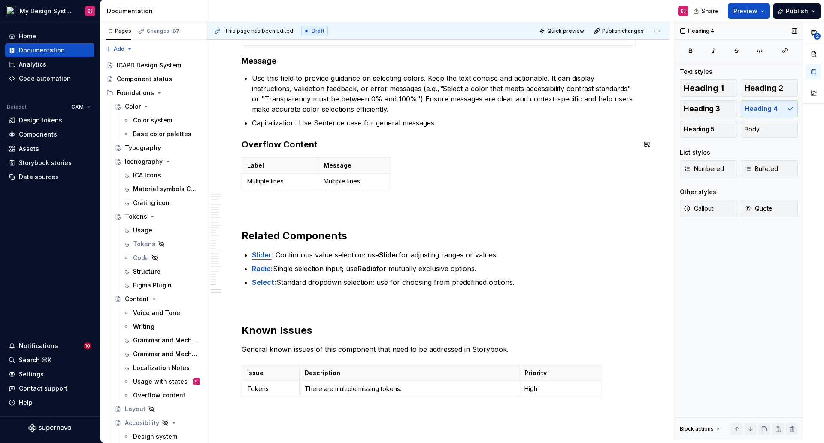
scroll to position [7728, 0]
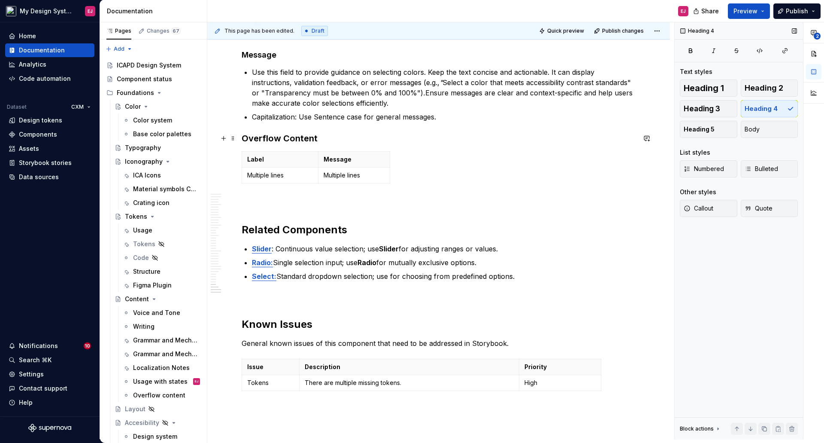
click at [551, 152] on div "Label Message Multiple lines Multiple lines" at bounding box center [439, 169] width 394 height 36
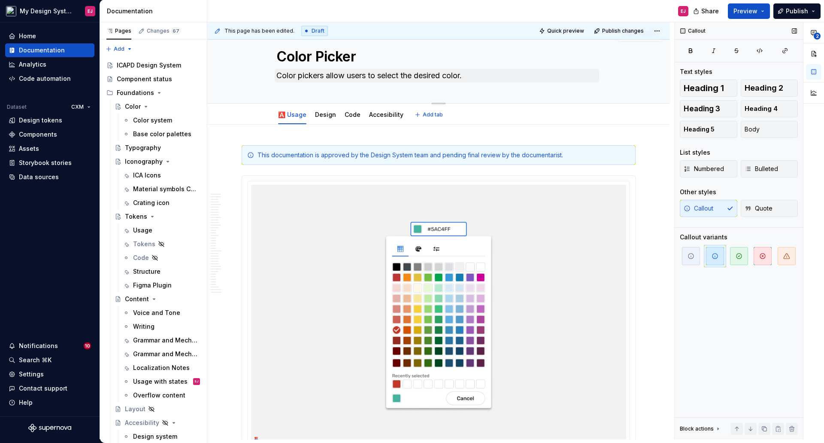
scroll to position [0, 0]
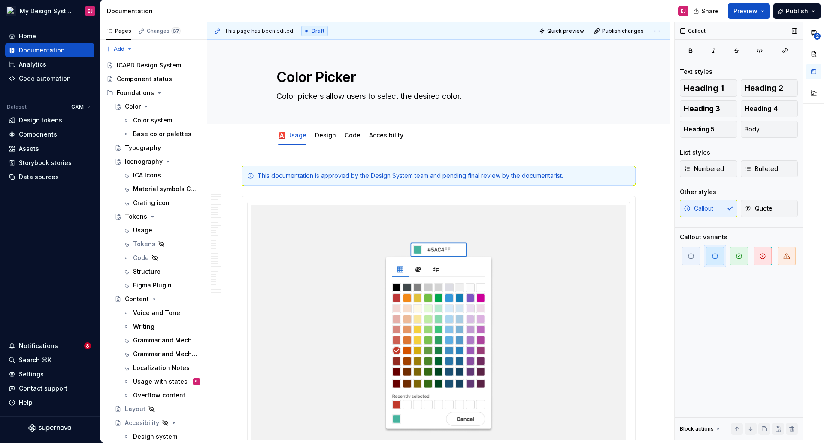
type textarea "*"
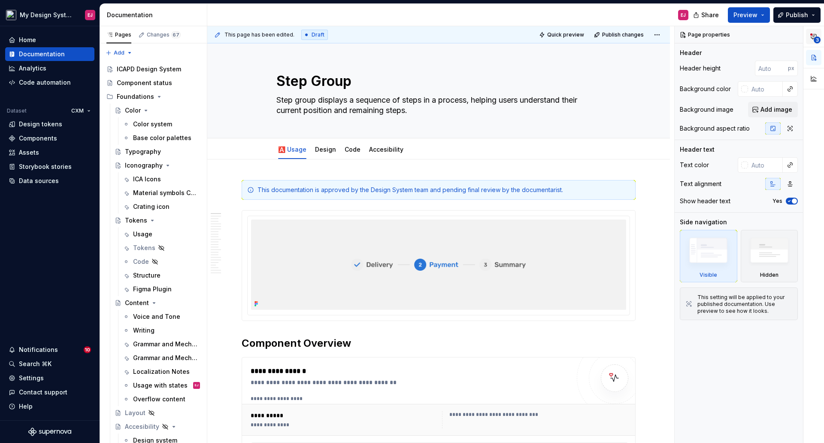
click at [812, 38] on icon "button" at bounding box center [814, 36] width 7 height 7
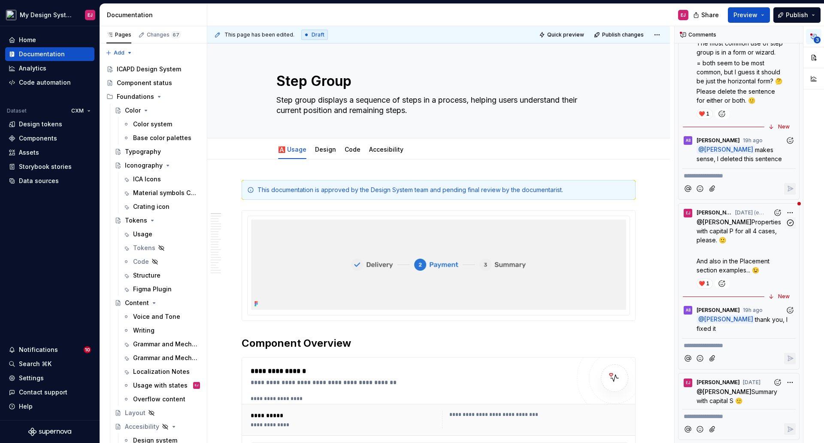
scroll to position [69, 0]
click at [730, 71] on span "= both seem to be most common, but I guess it should be just the horizontal for…" at bounding box center [740, 71] width 86 height 25
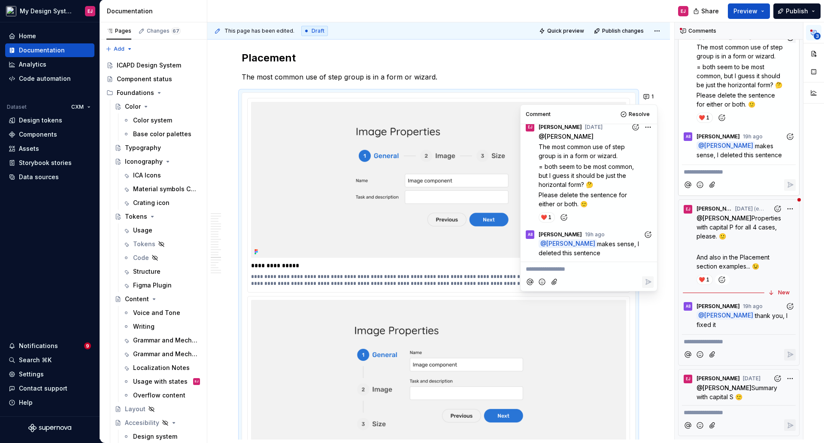
scroll to position [2748, 0]
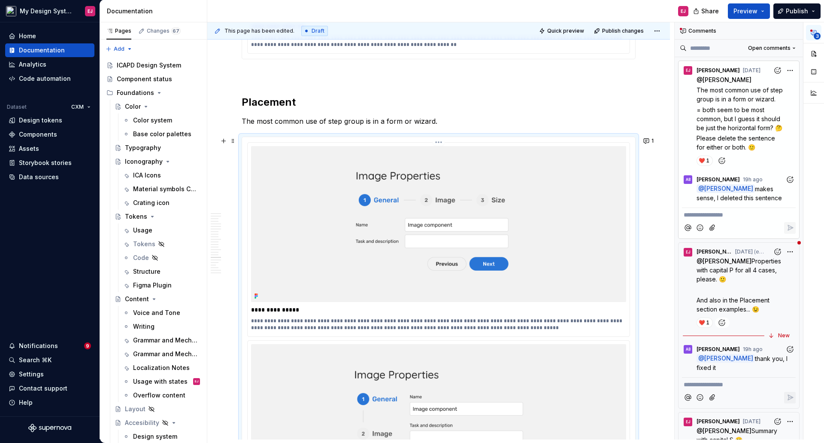
scroll to position [2696, 0]
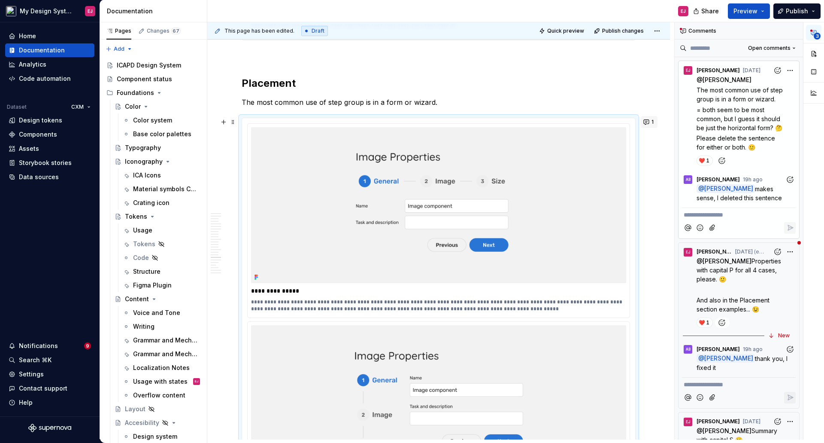
click at [649, 120] on button "1" at bounding box center [649, 122] width 17 height 12
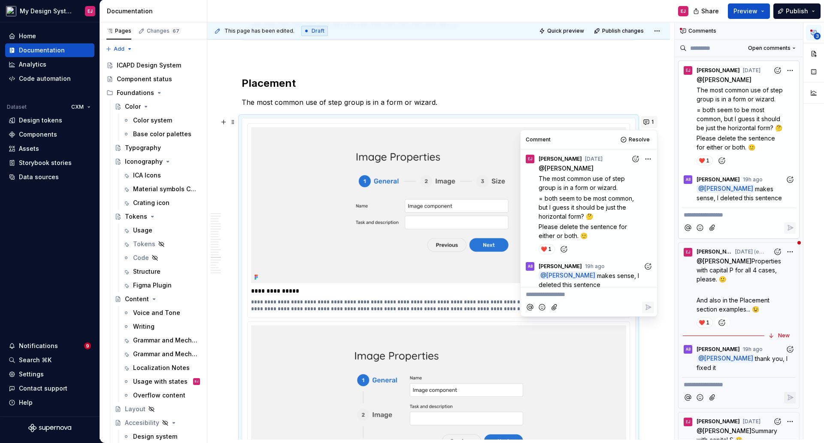
scroll to position [6, 0]
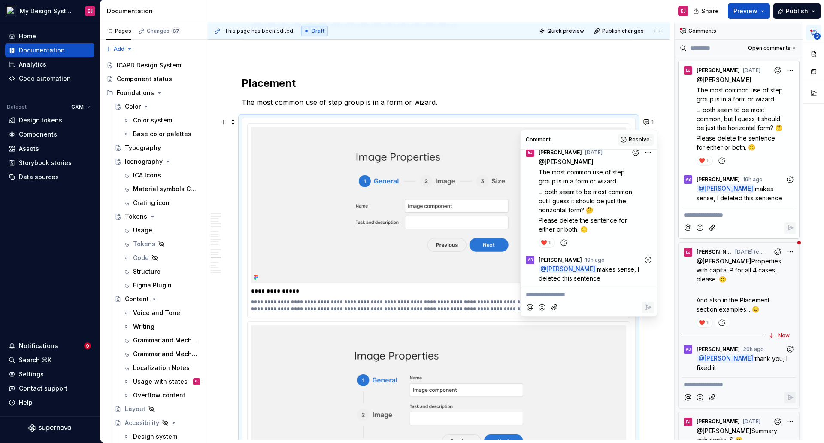
click at [635, 138] on span "Resolve" at bounding box center [639, 139] width 21 height 7
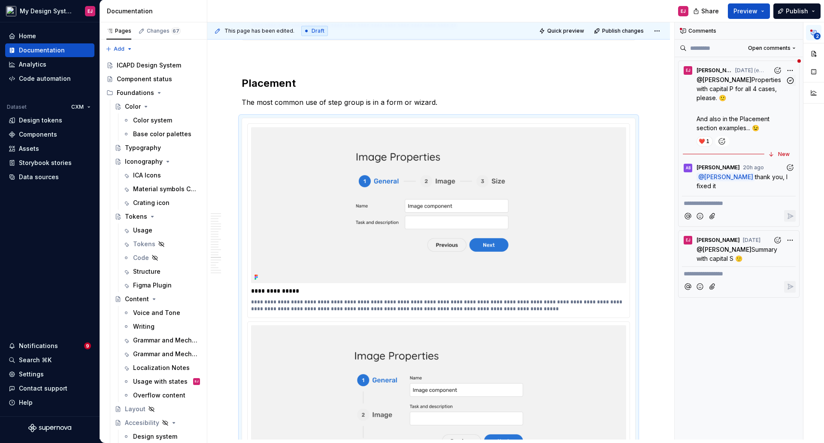
click at [721, 87] on span "Properties with capital P for all 4 cases, please. 🙂" at bounding box center [740, 88] width 86 height 25
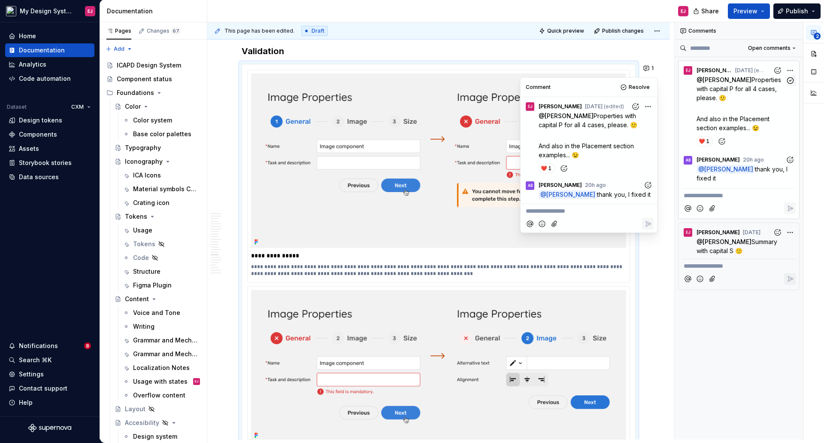
scroll to position [2254, 0]
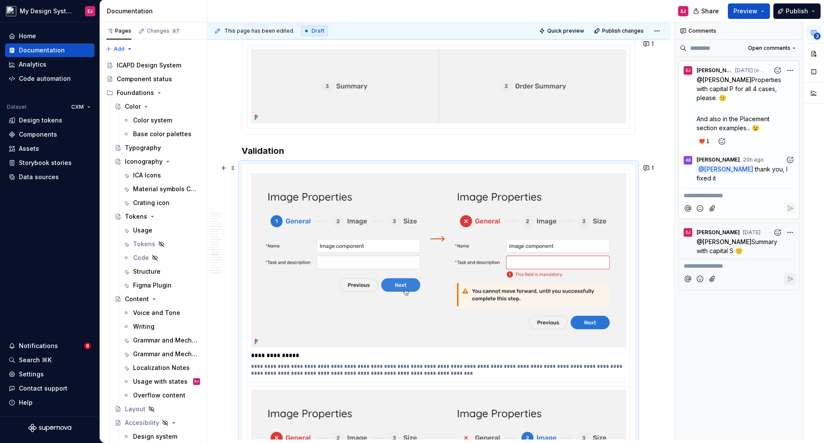
scroll to position [2168, 0]
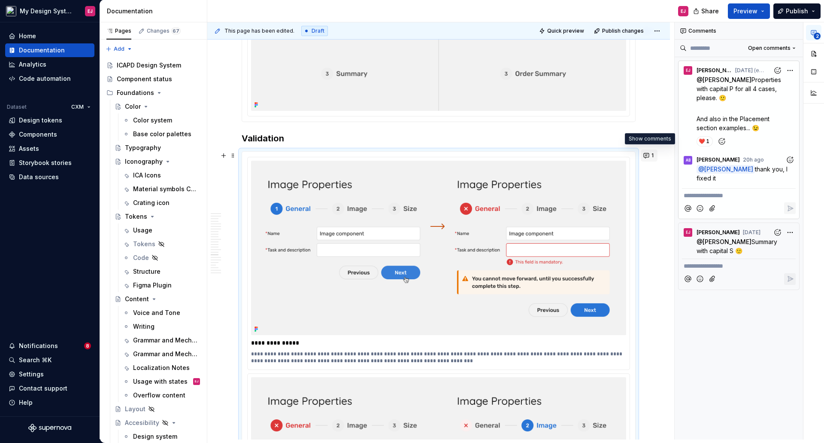
click at [648, 155] on button "1" at bounding box center [649, 155] width 17 height 12
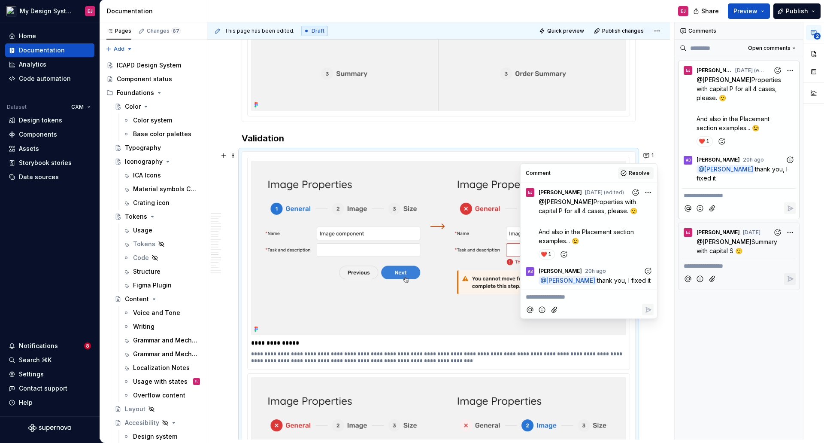
click at [643, 173] on span "Resolve" at bounding box center [639, 173] width 21 height 7
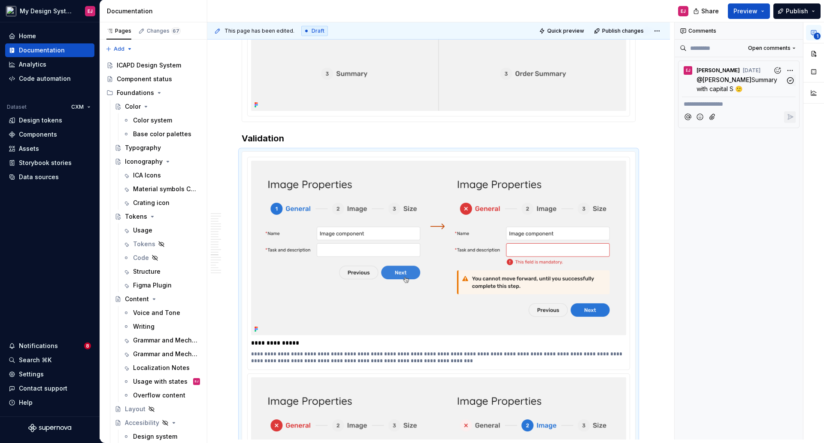
click at [745, 77] on span "Summary with capital S 🙂" at bounding box center [738, 84] width 82 height 16
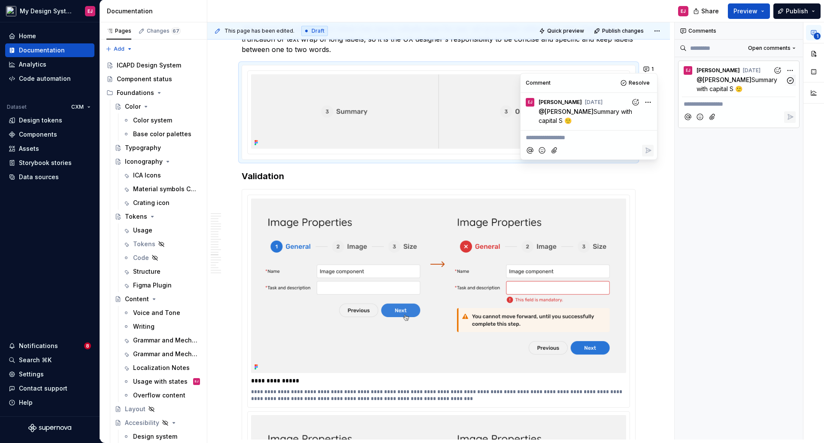
scroll to position [2129, 0]
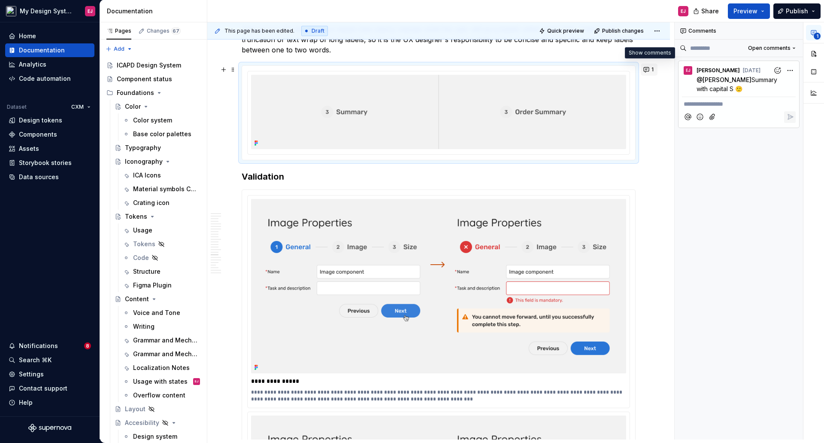
click at [646, 68] on button "1" at bounding box center [649, 70] width 17 height 12
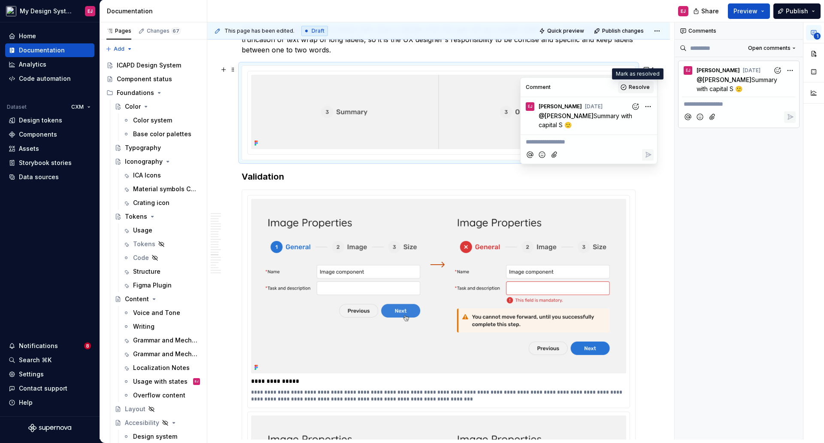
click at [639, 86] on span "Resolve" at bounding box center [639, 87] width 21 height 7
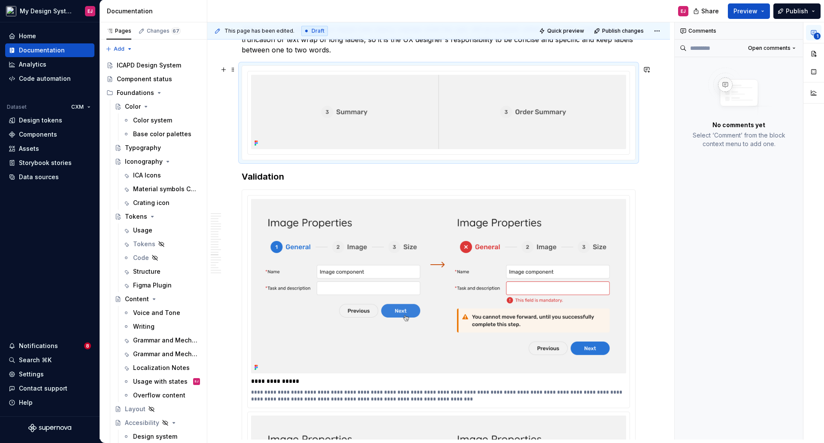
click at [636, 160] on div at bounding box center [439, 112] width 394 height 95
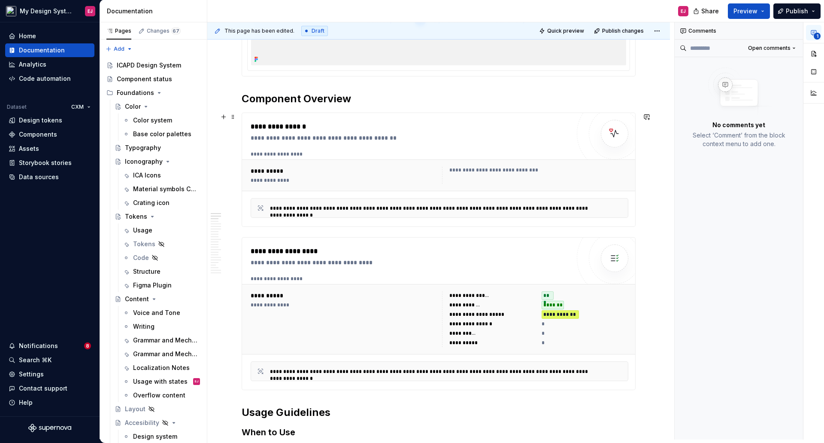
scroll to position [0, 0]
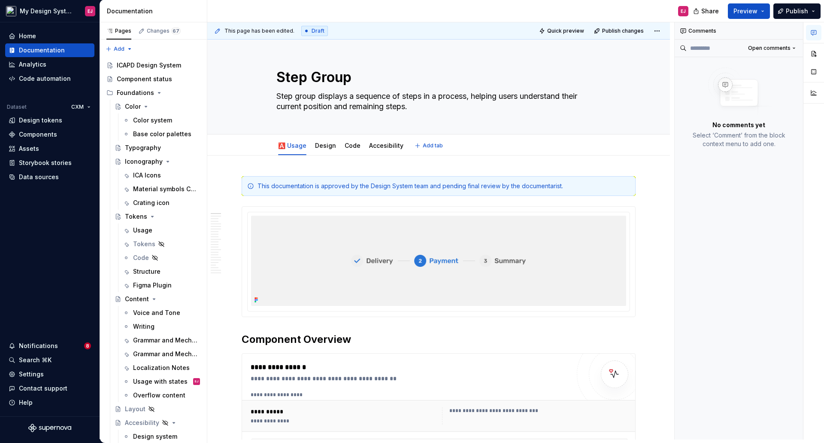
type textarea "*"
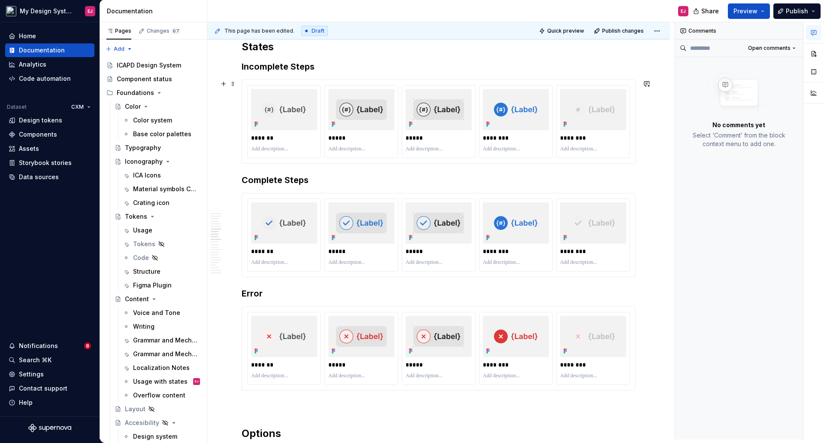
scroll to position [1288, 0]
click at [647, 195] on button "button" at bounding box center [647, 197] width 12 height 12
click at [522, 224] on icon "Mention someone" at bounding box center [525, 225] width 6 height 6
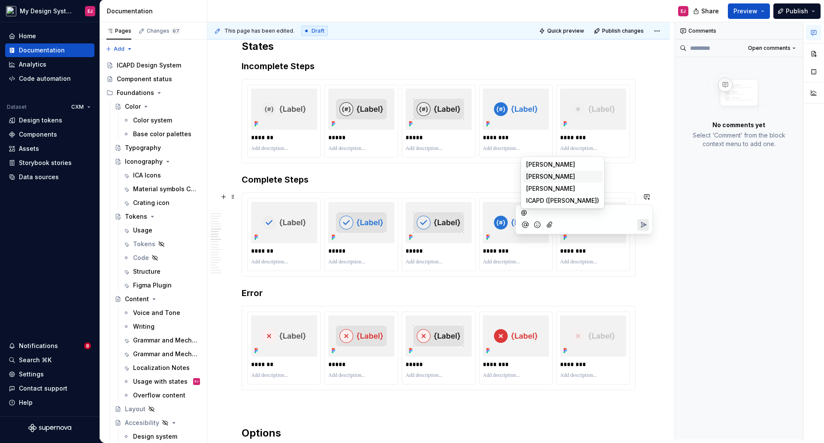
click at [538, 175] on span "[PERSON_NAME]" at bounding box center [550, 176] width 49 height 9
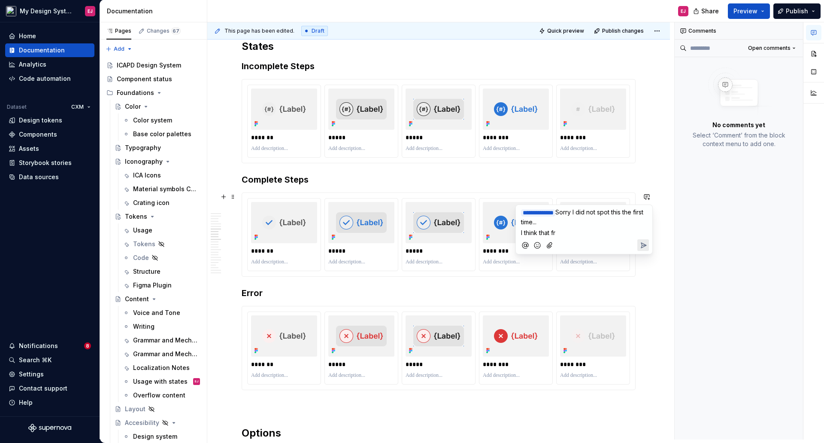
type textarea "*"
click at [632, 241] on span "I think that for Selected you should also have an image with a tick, since it i…" at bounding box center [584, 241] width 127 height 25
click at [583, 250] on p "I think that for Selected you should also have an image with a tick, since it i…" at bounding box center [584, 241] width 126 height 27
click at [555, 220] on p "**********" at bounding box center [584, 216] width 126 height 19
click at [538, 271] on icon "Add emoji" at bounding box center [537, 272] width 9 height 9
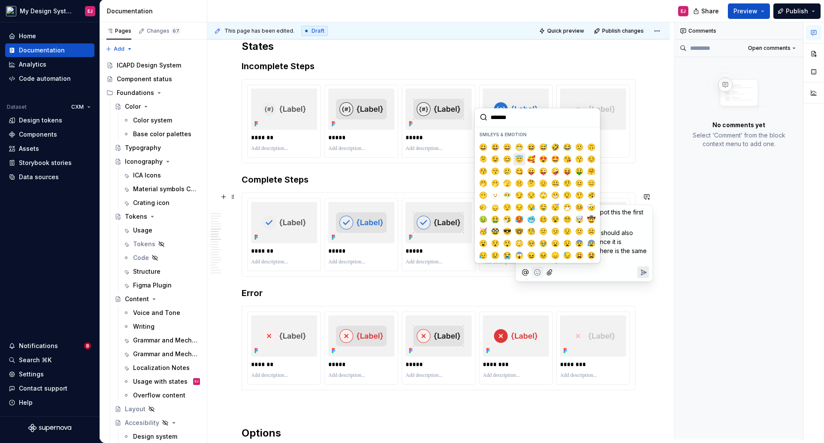
click at [516, 159] on span "😇" at bounding box center [519, 159] width 7 height 9
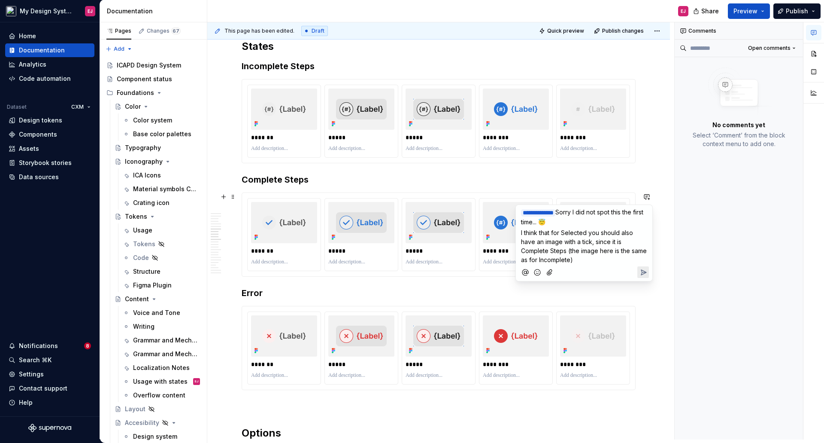
click at [642, 268] on icon "Send" at bounding box center [643, 272] width 9 height 9
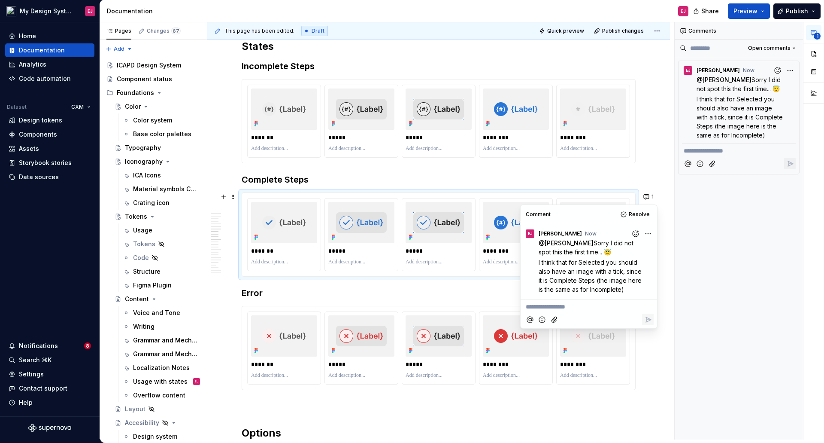
click at [649, 172] on div "**********" at bounding box center [440, 230] width 467 height 417
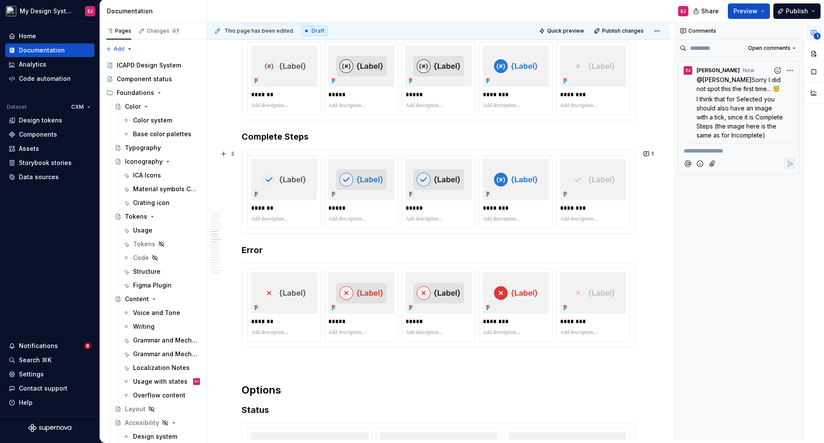
scroll to position [1245, 0]
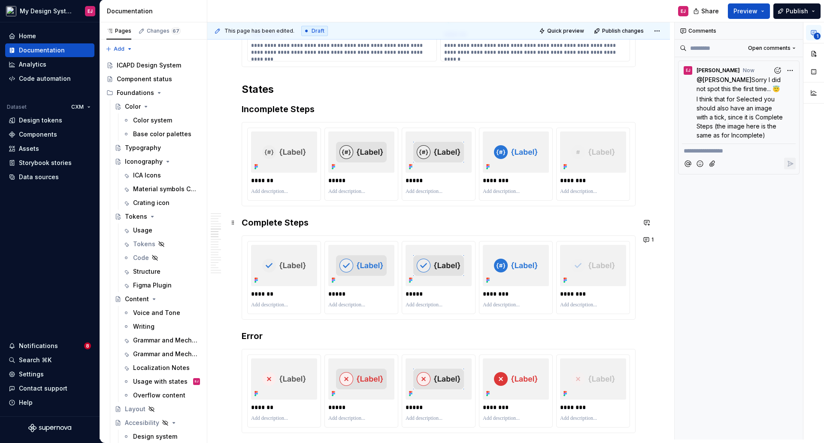
click at [299, 220] on h3 "Complete Steps" at bounding box center [439, 222] width 394 height 12
click at [305, 107] on h3 "Incomplete Steps" at bounding box center [439, 109] width 394 height 12
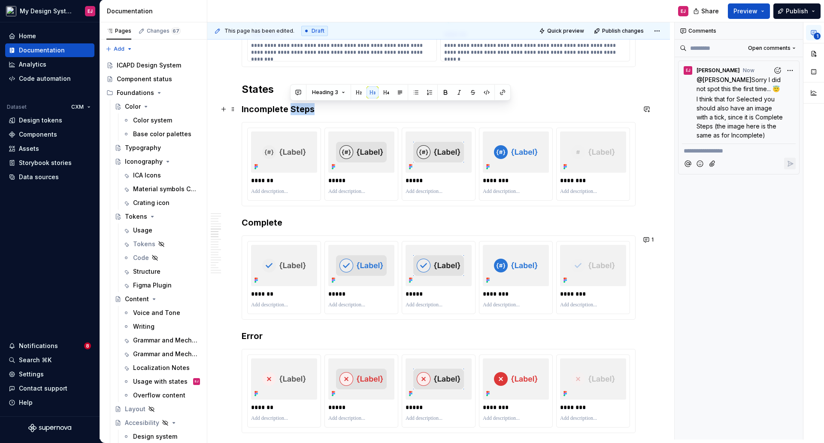
click at [305, 107] on h3 "Incomplete Steps" at bounding box center [439, 109] width 394 height 12
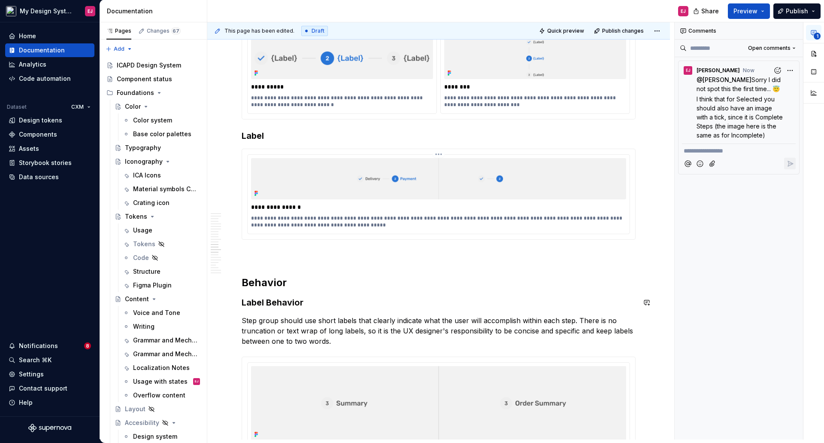
scroll to position [1760, 0]
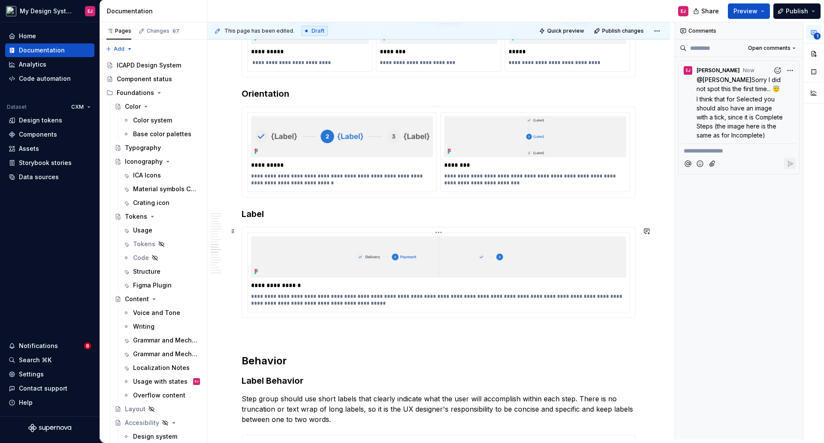
click at [272, 282] on p "**********" at bounding box center [438, 285] width 375 height 9
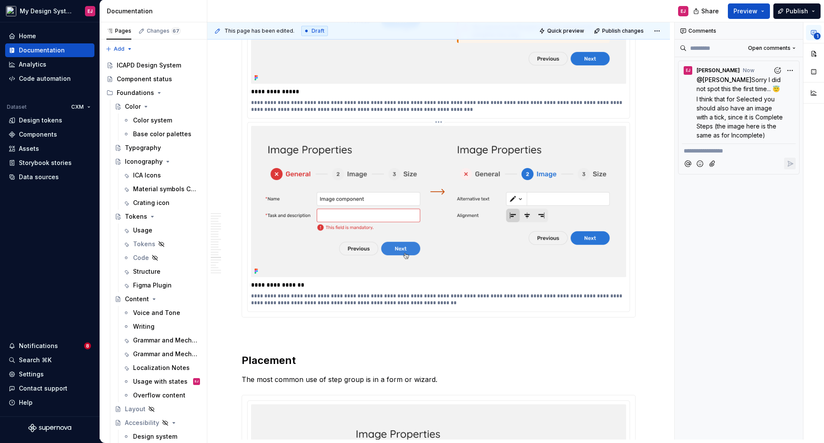
scroll to position [2404, 0]
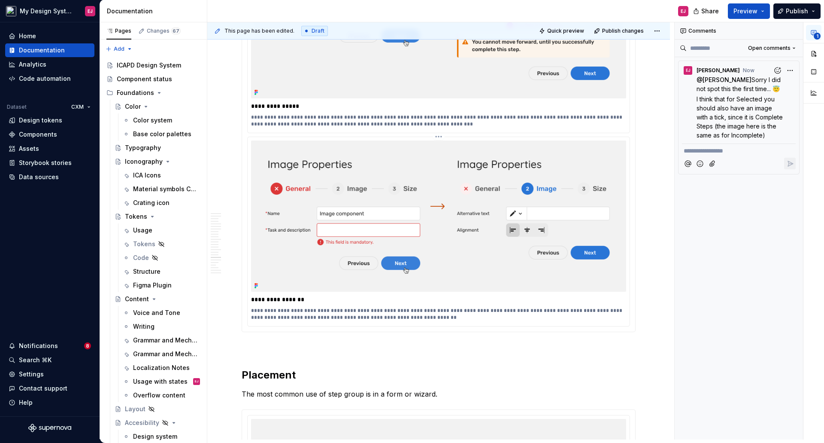
click at [285, 296] on p "**********" at bounding box center [438, 299] width 375 height 9
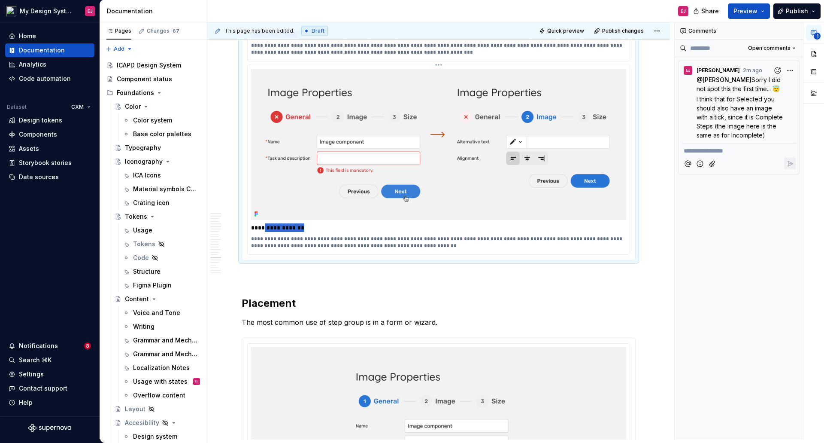
scroll to position [2619, 0]
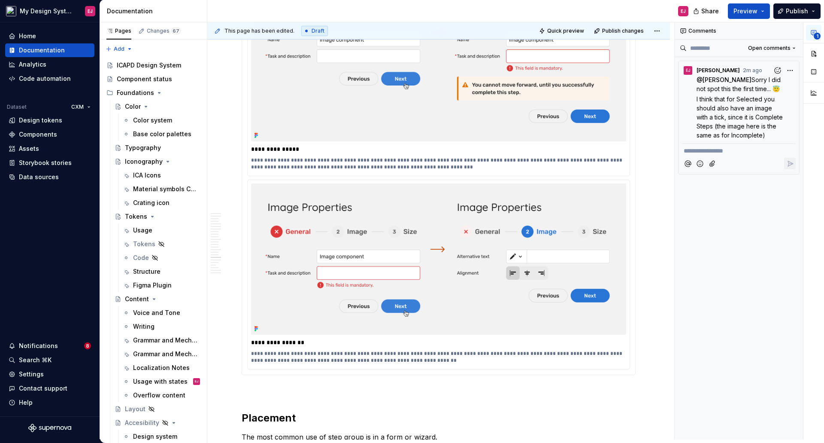
scroll to position [2576, 0]
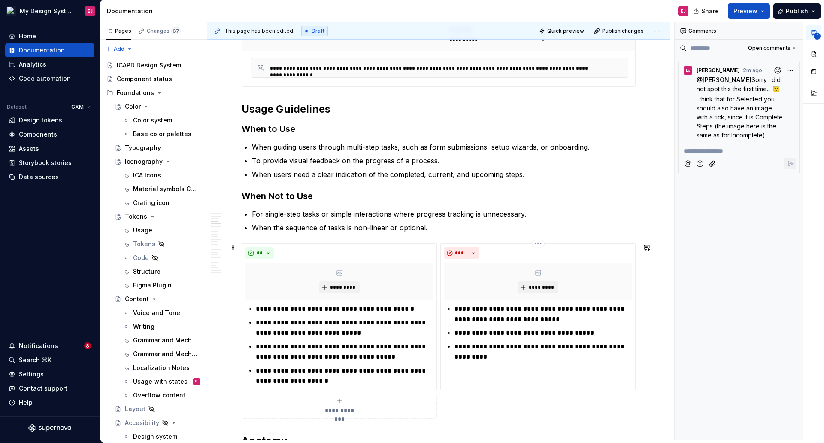
scroll to position [515, 0]
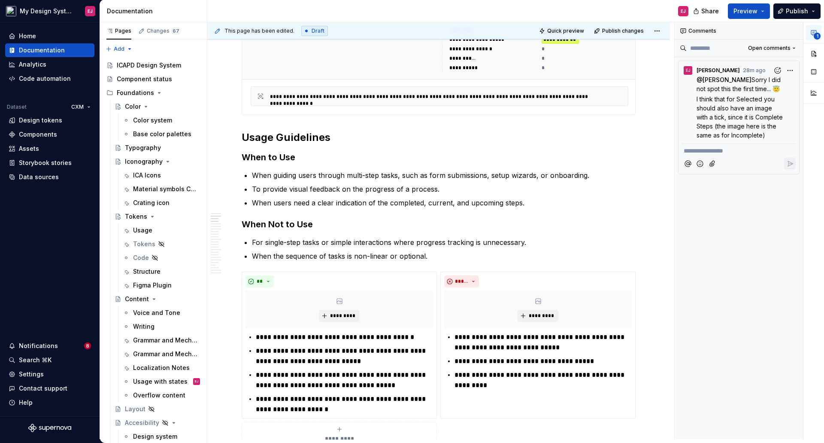
type textarea "*"
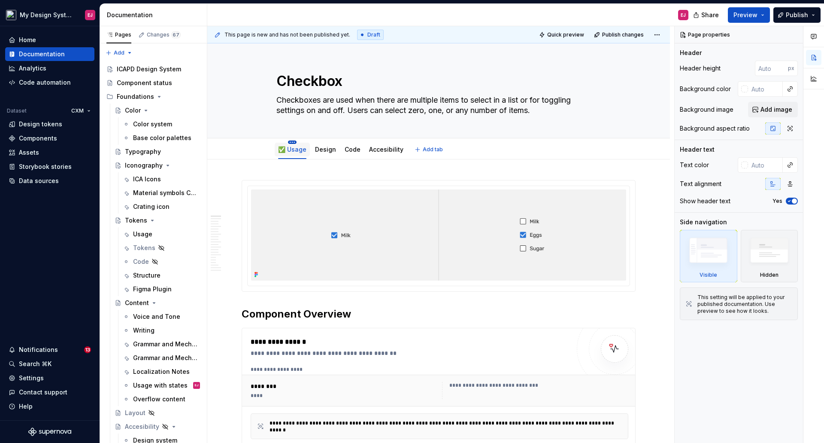
click at [292, 143] on html "My Design System EJ Home Documentation Analytics Code automation Dataset CXM De…" at bounding box center [412, 221] width 824 height 443
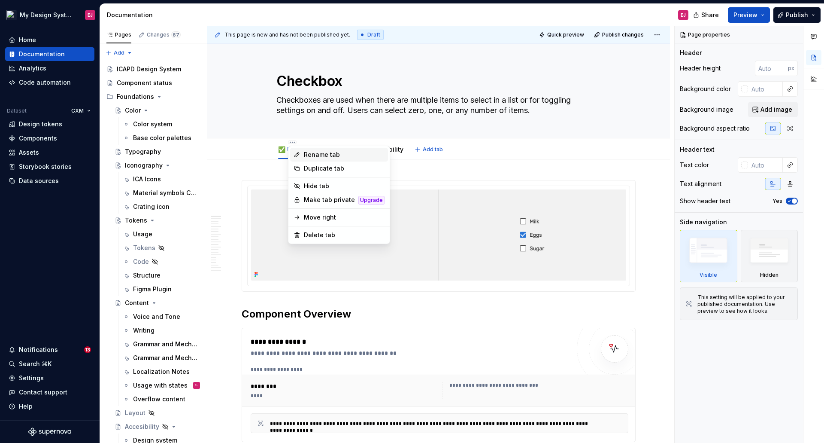
click at [311, 154] on div "Rename tab" at bounding box center [344, 154] width 81 height 9
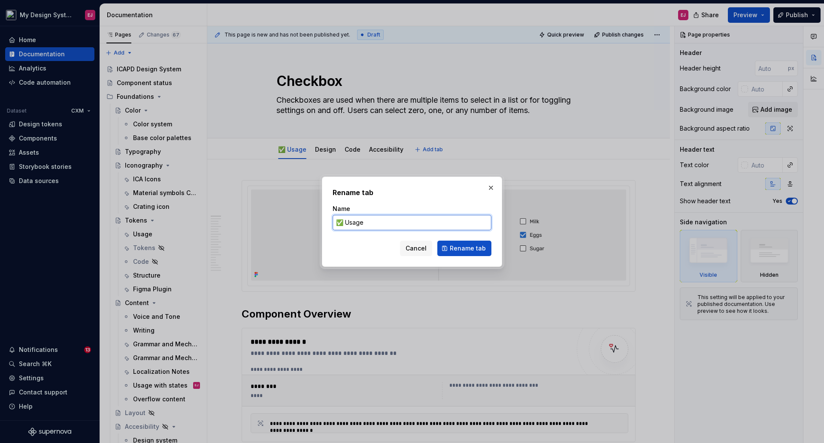
drag, startPoint x: 343, startPoint y: 220, endPoint x: 320, endPoint y: 218, distance: 22.9
click at [325, 223] on div "Rename tab Name ✅ Usage Cancel Rename tab" at bounding box center [412, 221] width 180 height 90
click at [427, 249] on span "Cancel" at bounding box center [416, 248] width 21 height 9
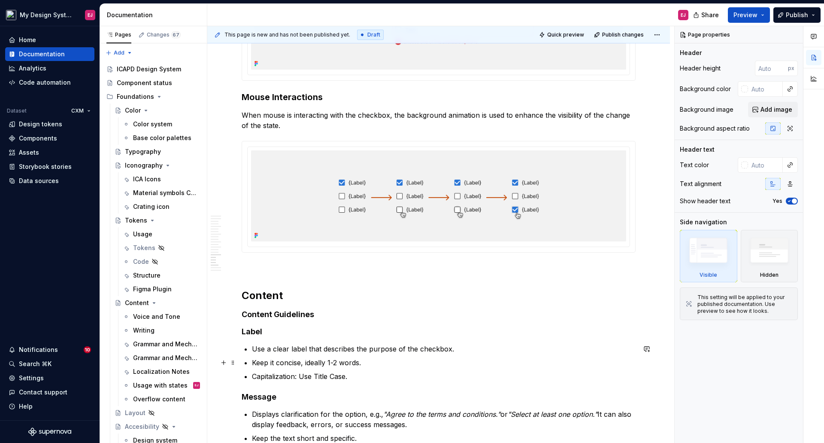
scroll to position [2275, 0]
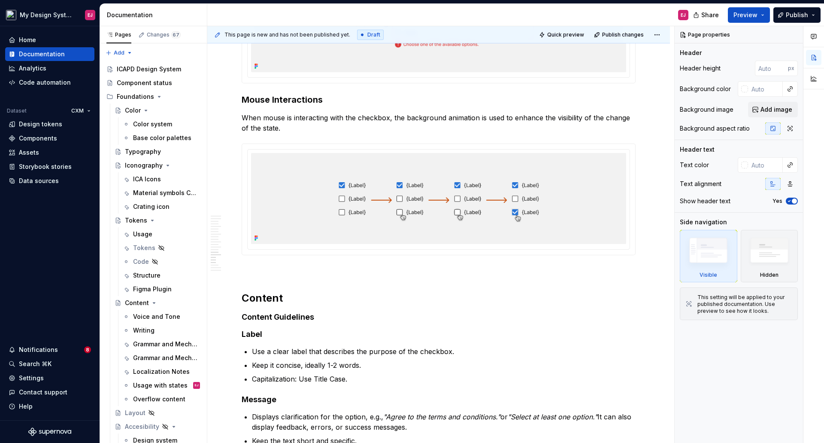
type textarea "*"
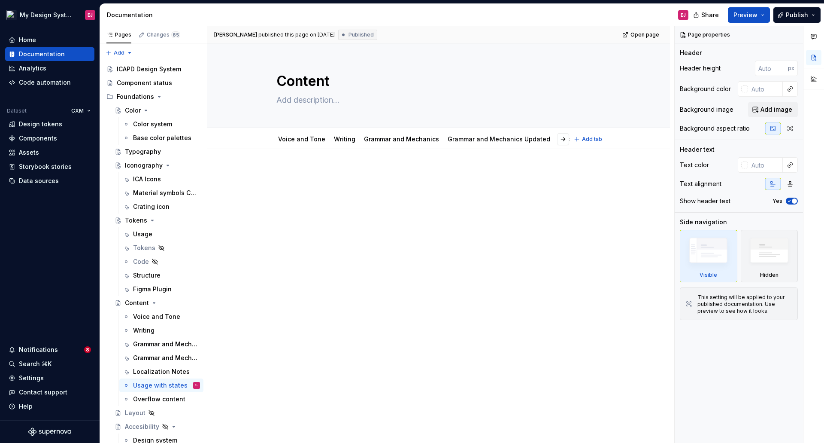
scroll to position [4124, 0]
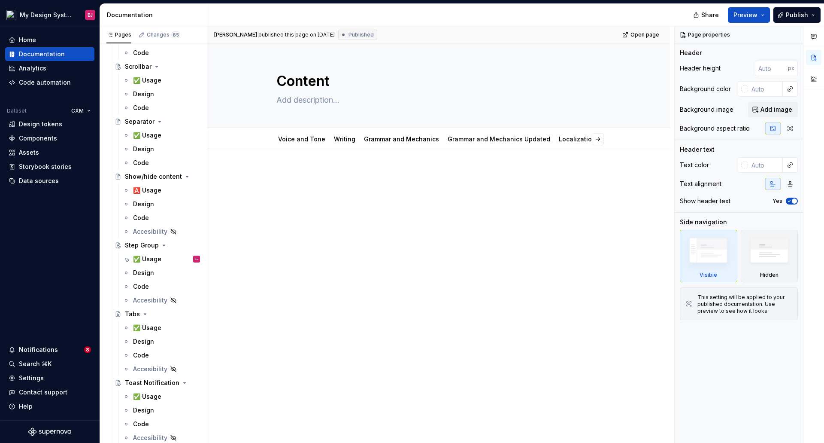
type textarea "*"
